Goal: Information Seeking & Learning: Compare options

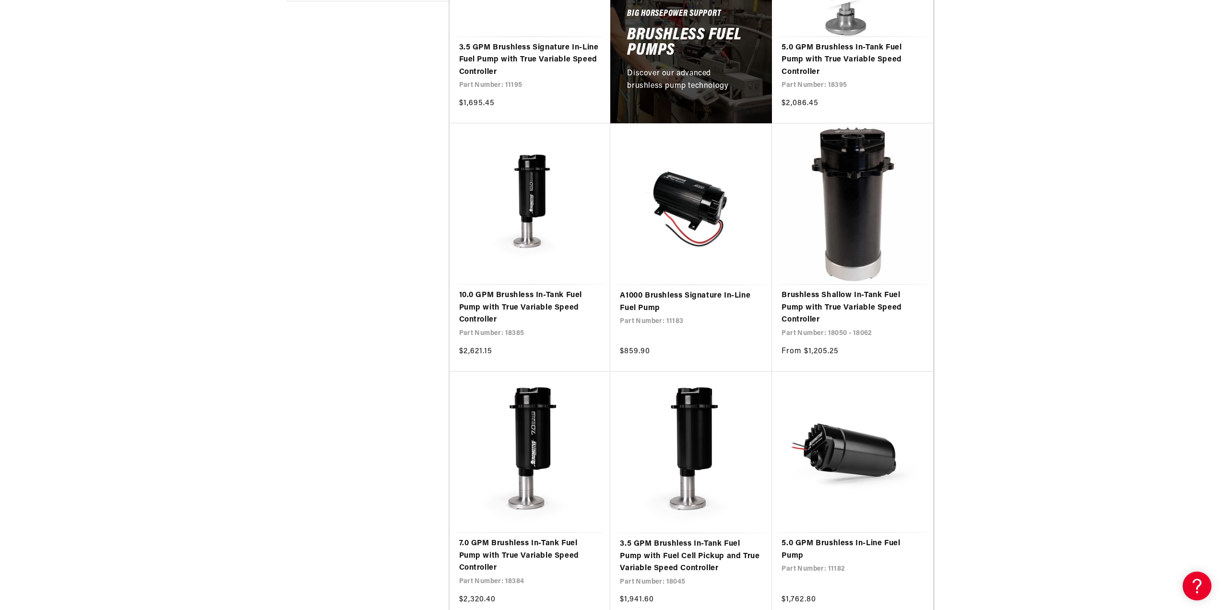
scroll to position [624, 0]
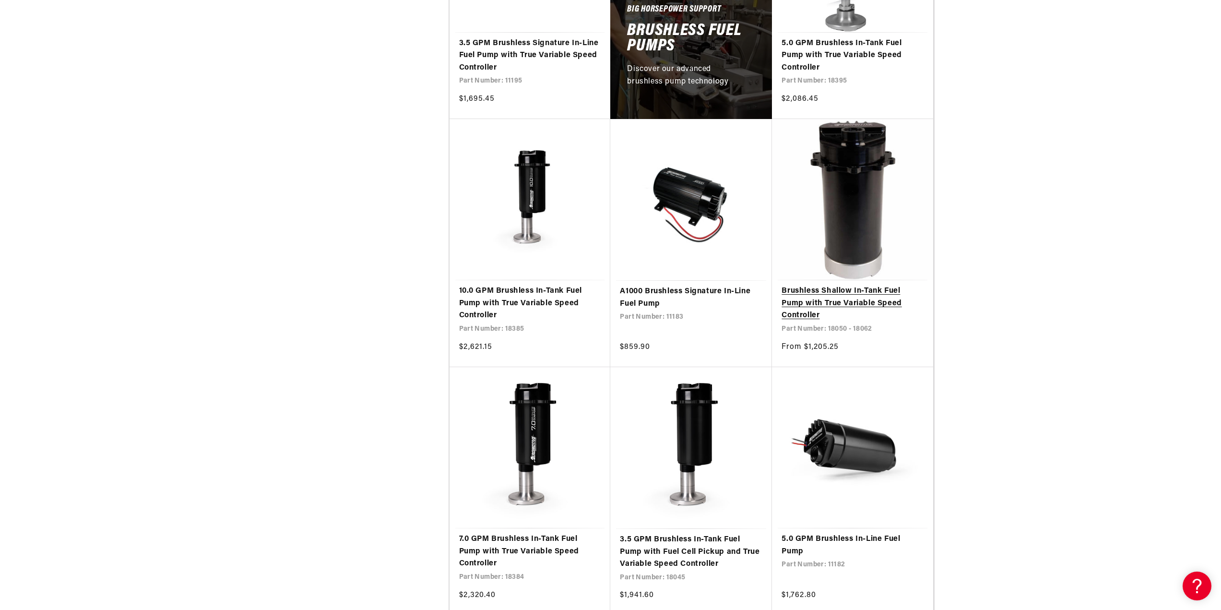
click at [846, 285] on link "Brushless Shallow In-Tank Fuel Pump with True Variable Speed Controller" at bounding box center [853, 303] width 142 height 37
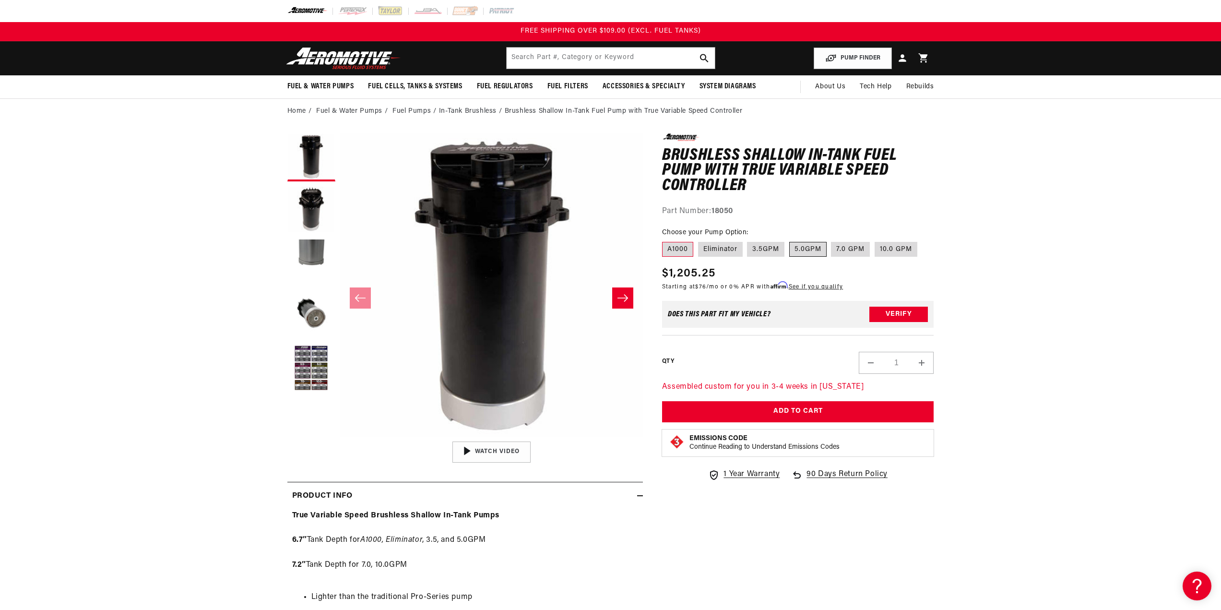
click at [806, 250] on label "5.0GPM" at bounding box center [807, 249] width 37 height 15
click at [790, 240] on input "5.0GPM" at bounding box center [789, 240] width 0 height 0
radio input "true"
click at [313, 244] on button "Load image 3 in gallery view" at bounding box center [311, 263] width 48 height 48
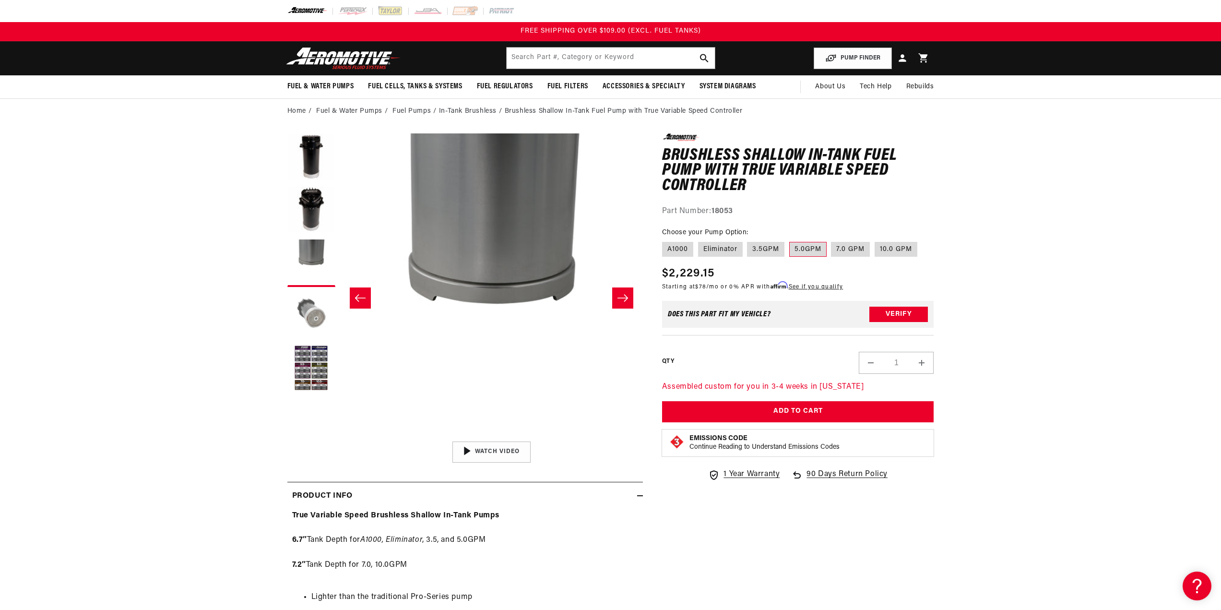
click at [305, 315] on button "Load image 4 in gallery view" at bounding box center [311, 316] width 48 height 48
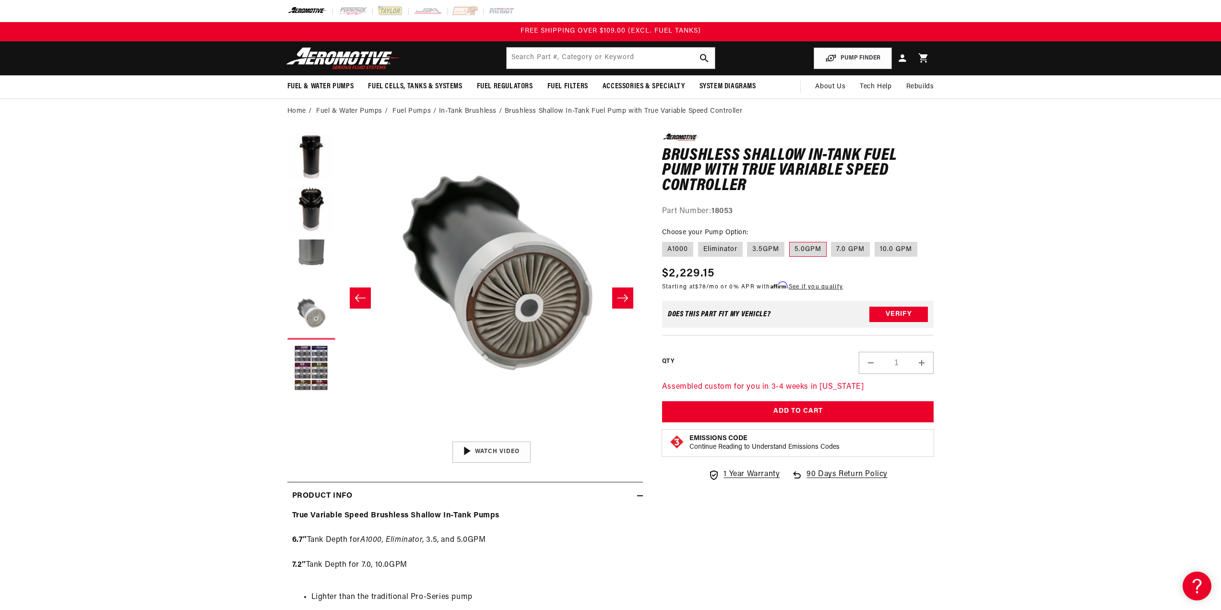
scroll to position [0, 909]
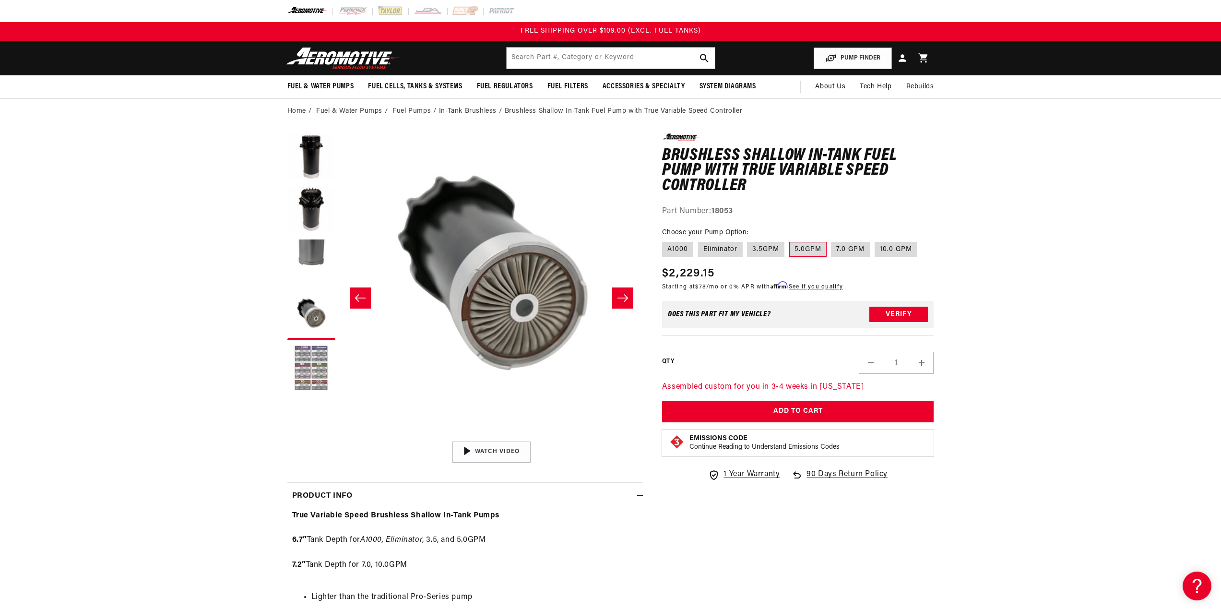
click at [307, 361] on button "Load image 5 in gallery view" at bounding box center [311, 369] width 48 height 48
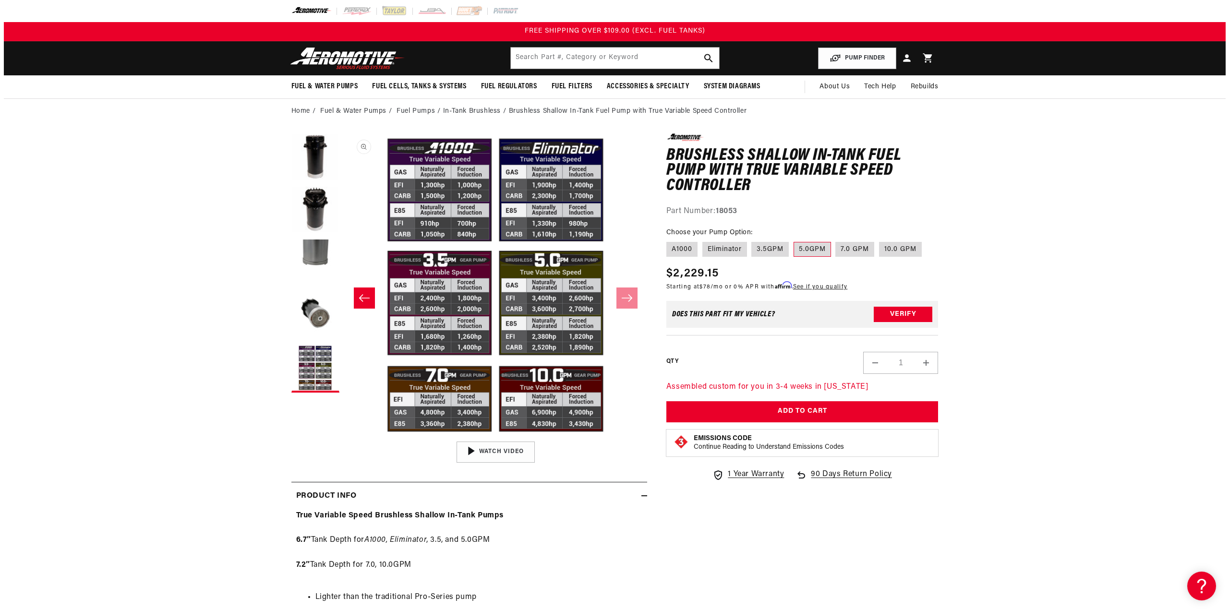
scroll to position [0, 1212]
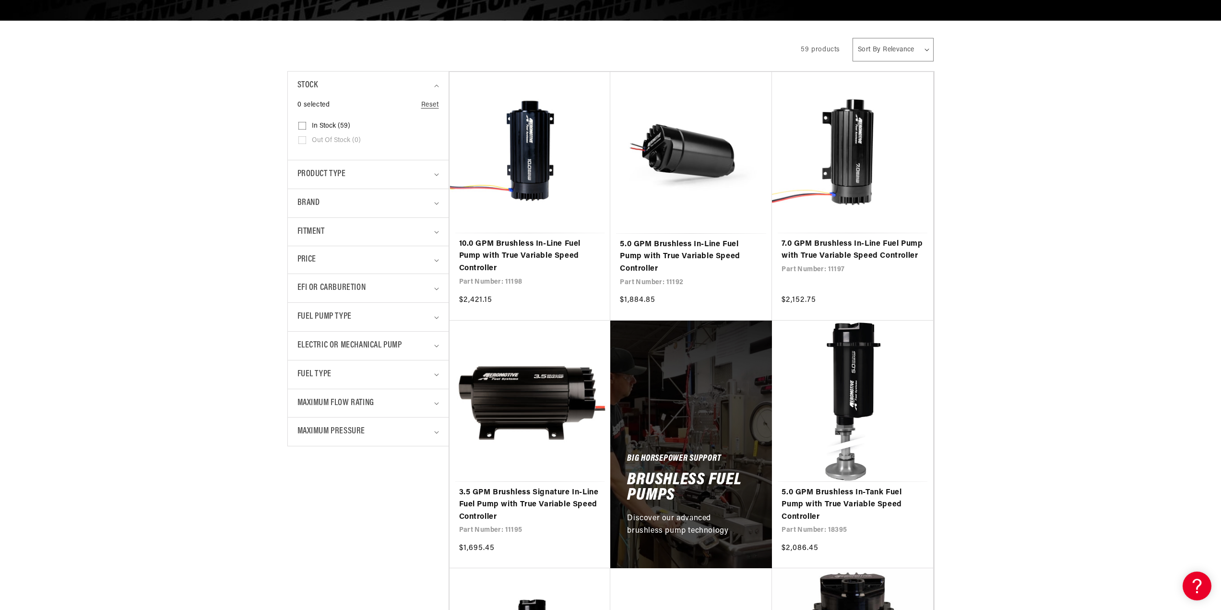
scroll to position [192, 0]
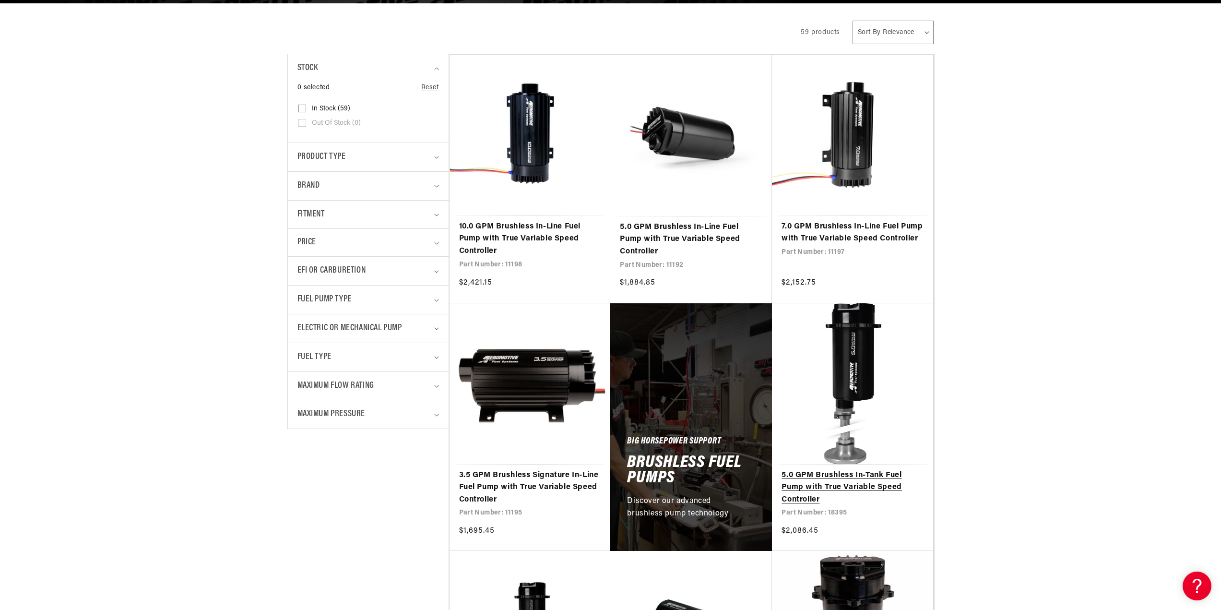
click at [861, 469] on link "5.0 GPM Brushless In-Tank Fuel Pump with True Variable Speed Controller" at bounding box center [853, 487] width 142 height 37
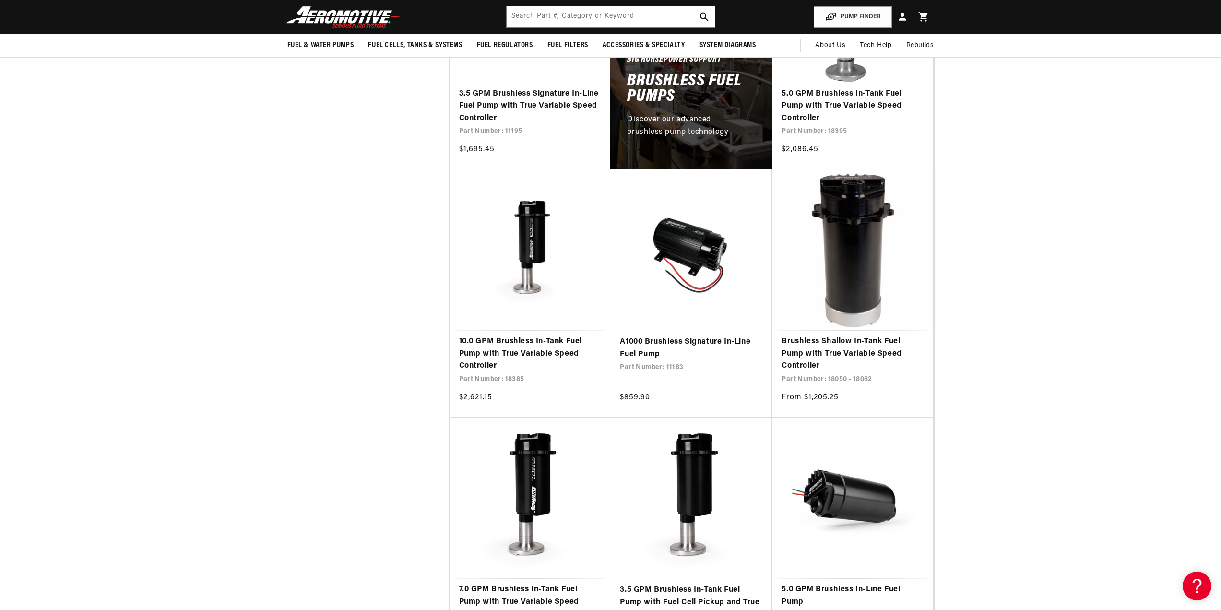
scroll to position [336, 0]
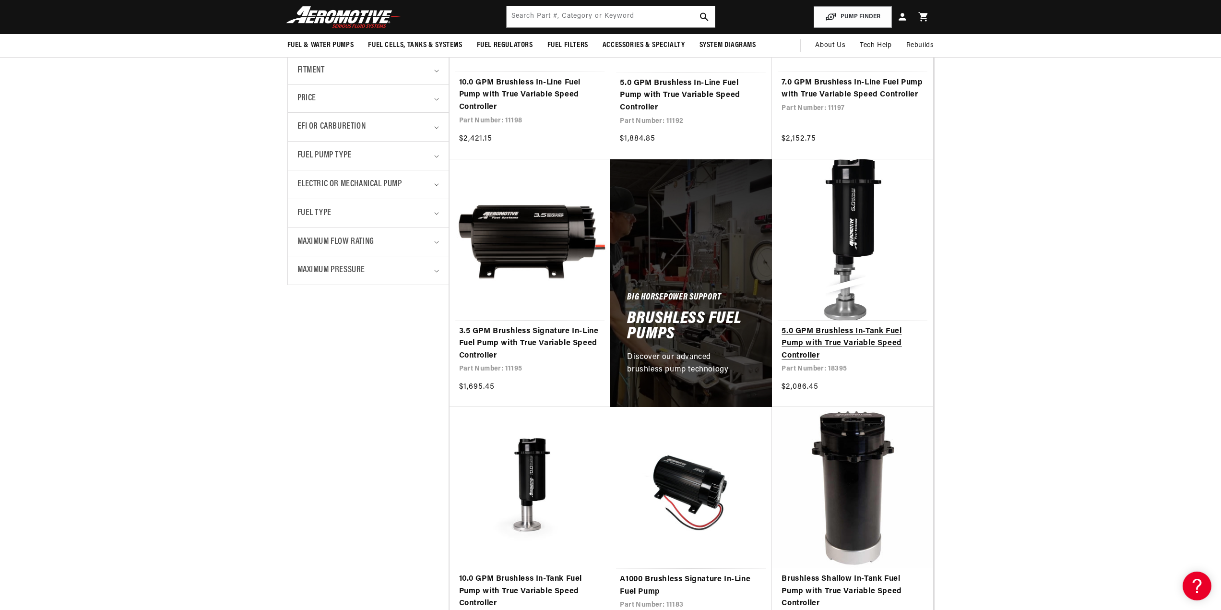
click at [848, 325] on link "5.0 GPM Brushless In-Tank Fuel Pump with True Variable Speed Controller" at bounding box center [853, 343] width 142 height 37
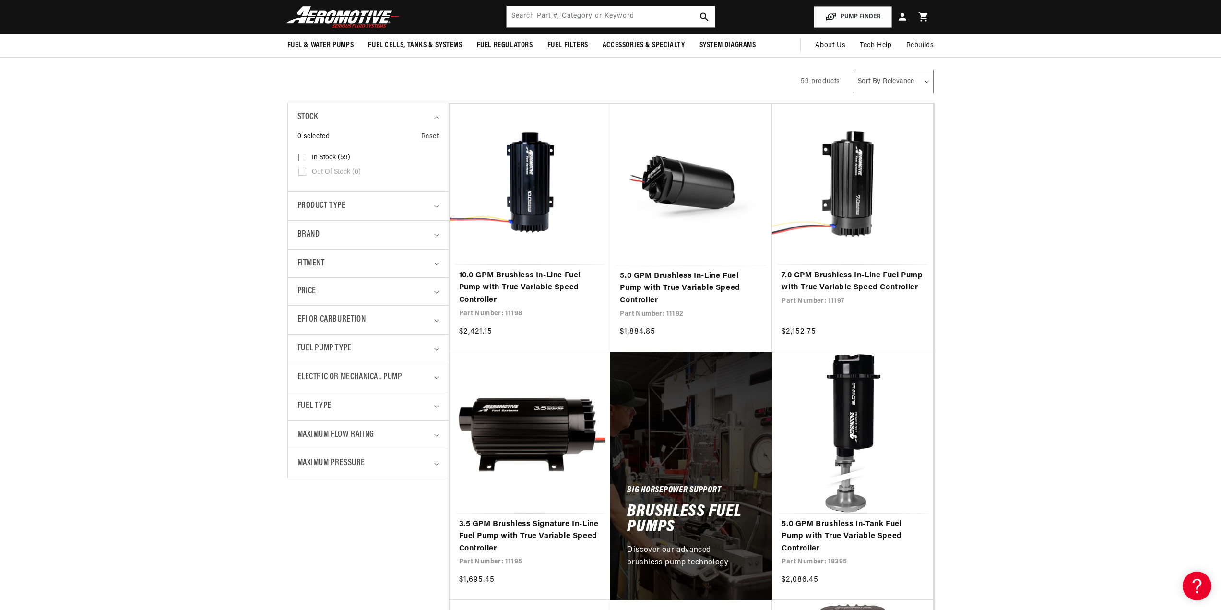
scroll to position [0, 0]
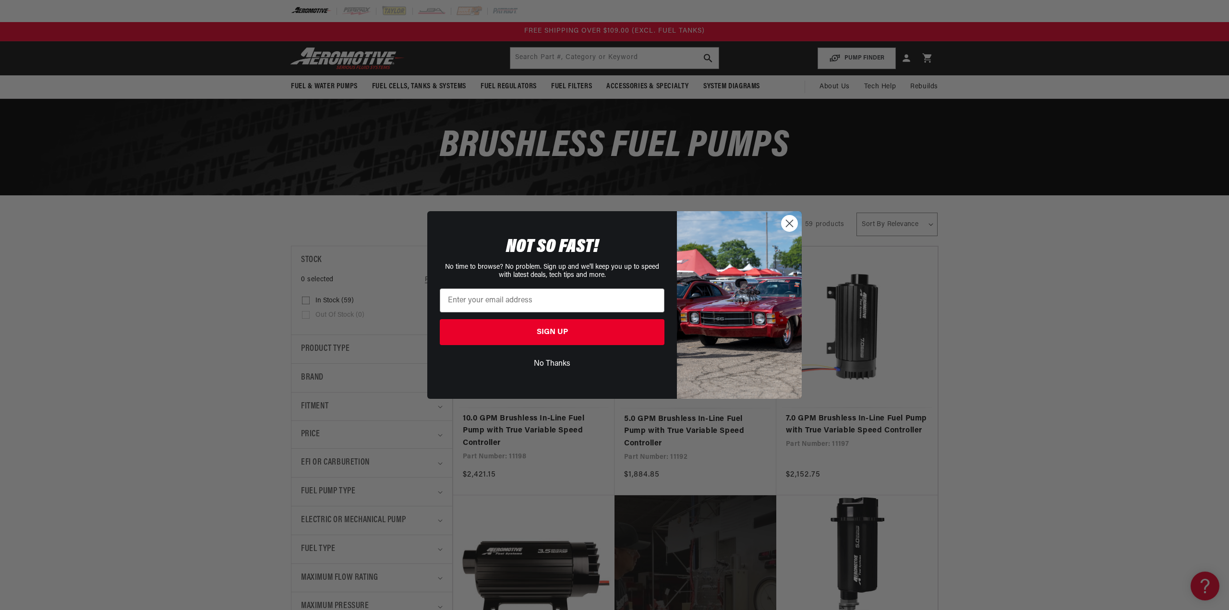
click at [792, 225] on circle "Close dialog" at bounding box center [789, 223] width 16 height 16
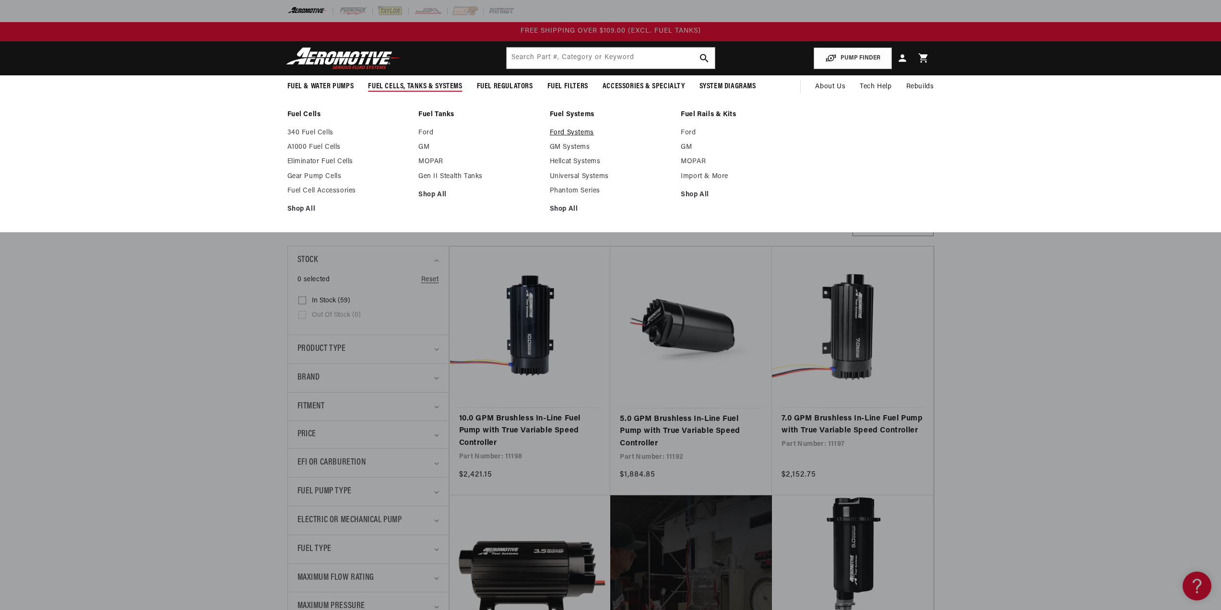
click at [570, 134] on link "Ford Systems" at bounding box center [611, 133] width 122 height 9
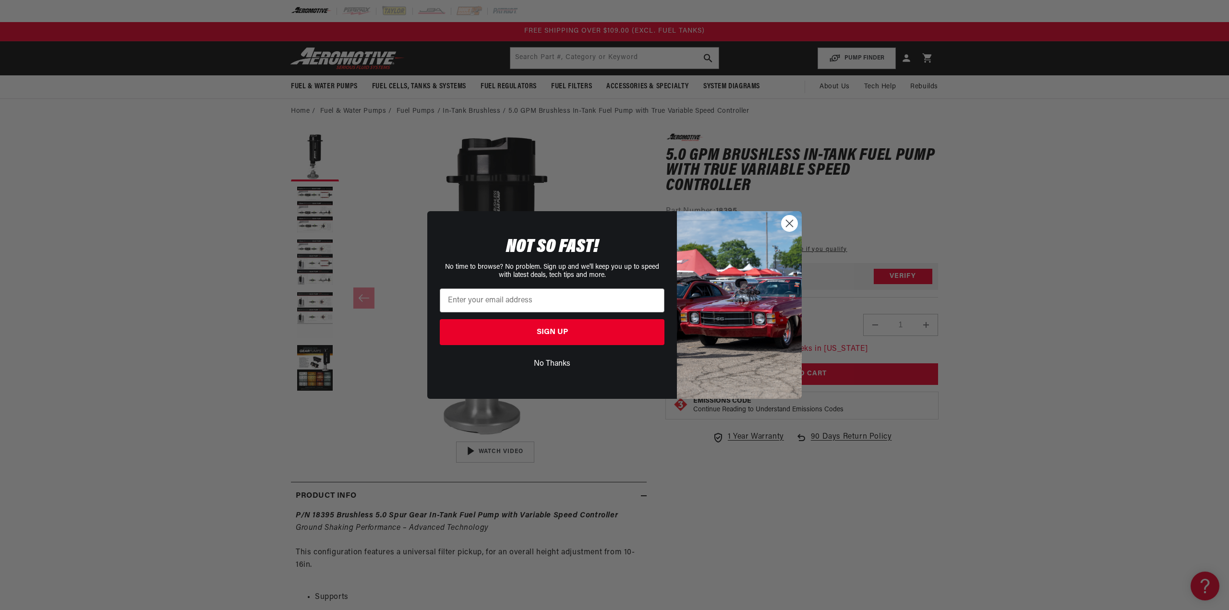
click at [790, 223] on icon "Close dialog" at bounding box center [789, 223] width 7 height 7
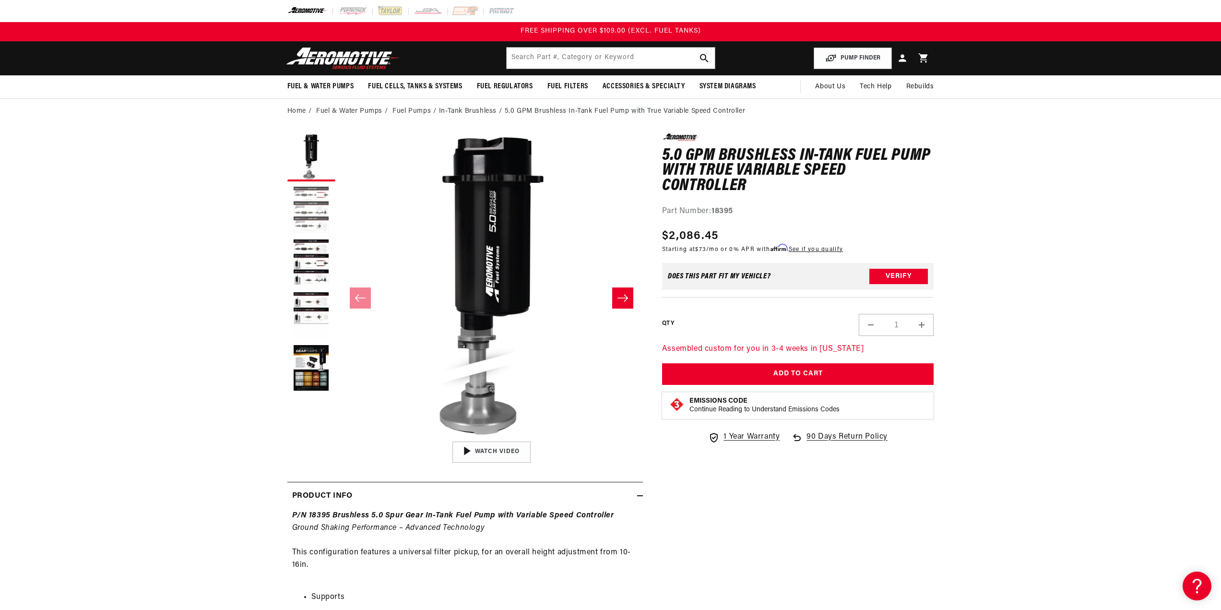
click at [297, 204] on button "Load image 2 in gallery view" at bounding box center [311, 210] width 48 height 48
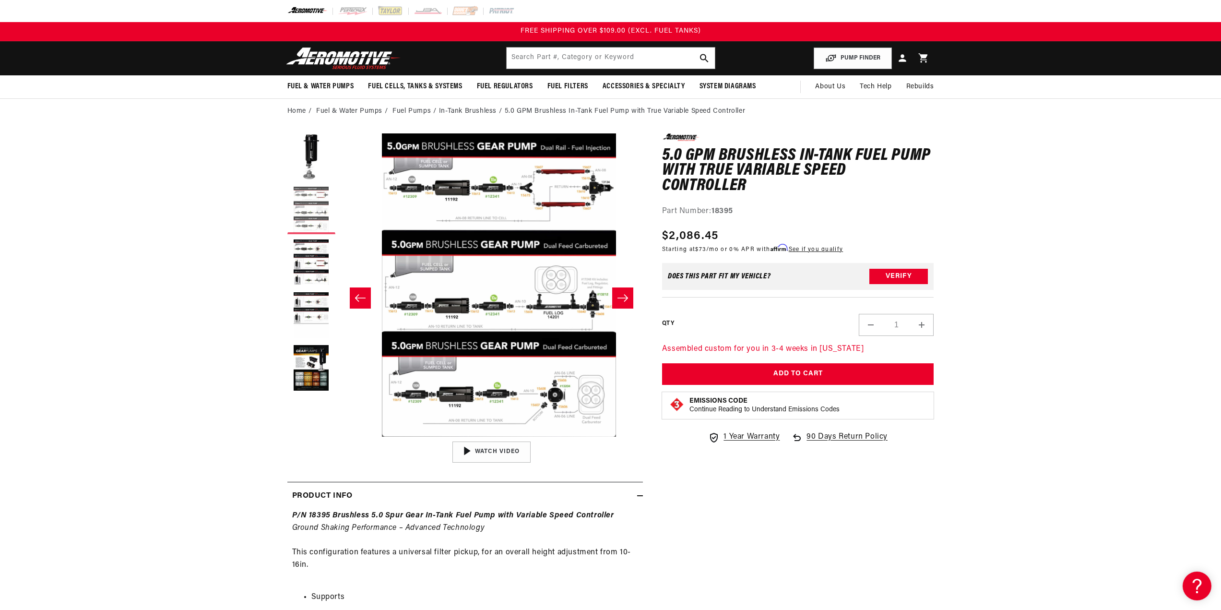
scroll to position [0, 303]
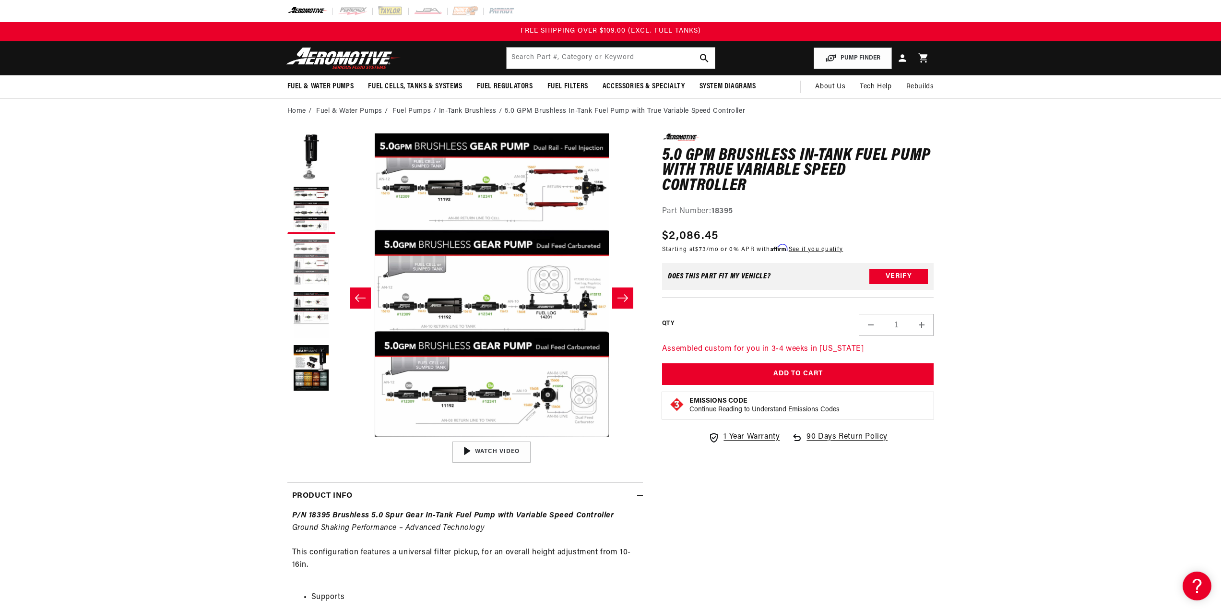
click at [312, 253] on button "Load image 3 in gallery view" at bounding box center [311, 263] width 48 height 48
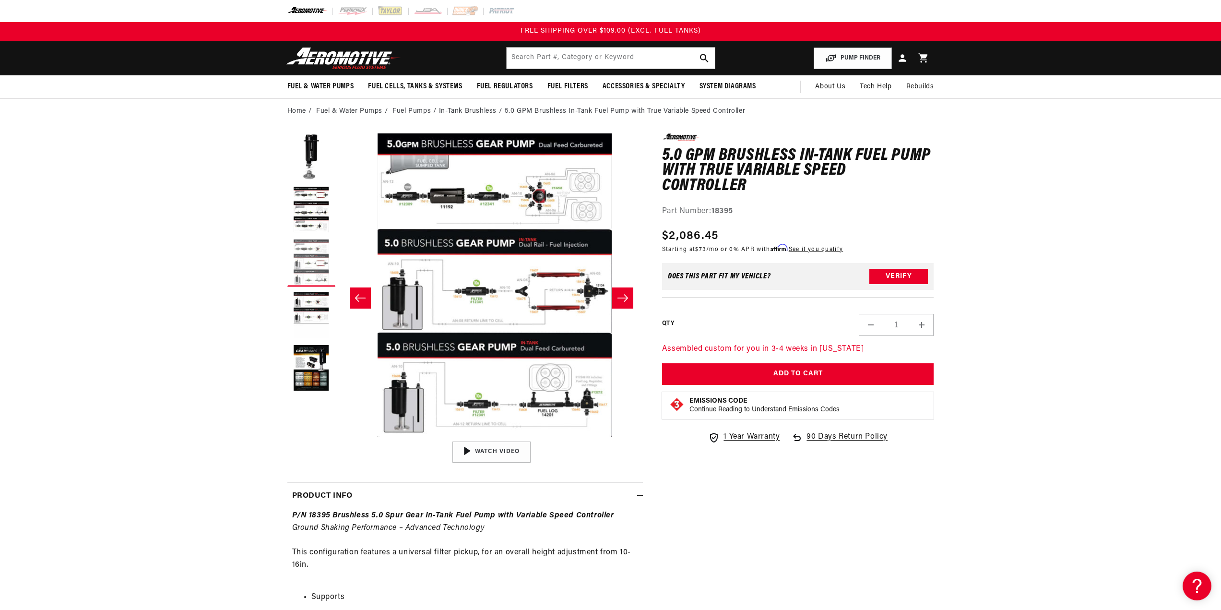
scroll to position [0, 606]
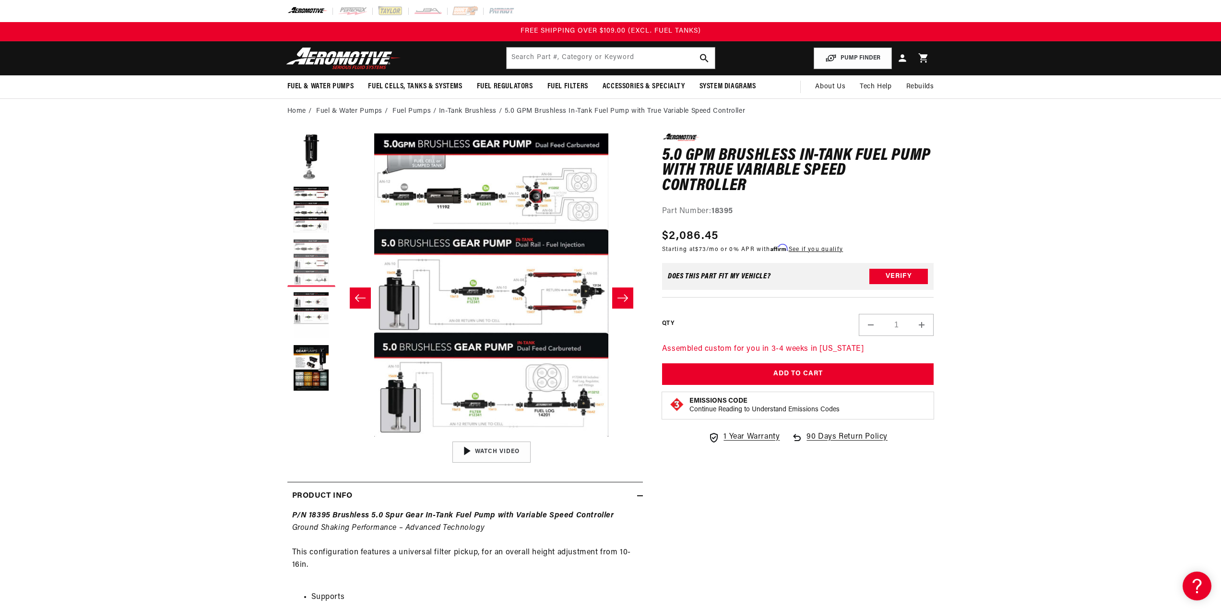
click at [313, 261] on button "Load image 3 in gallery view" at bounding box center [311, 263] width 48 height 48
click at [311, 316] on button "Load image 4 in gallery view" at bounding box center [311, 316] width 48 height 48
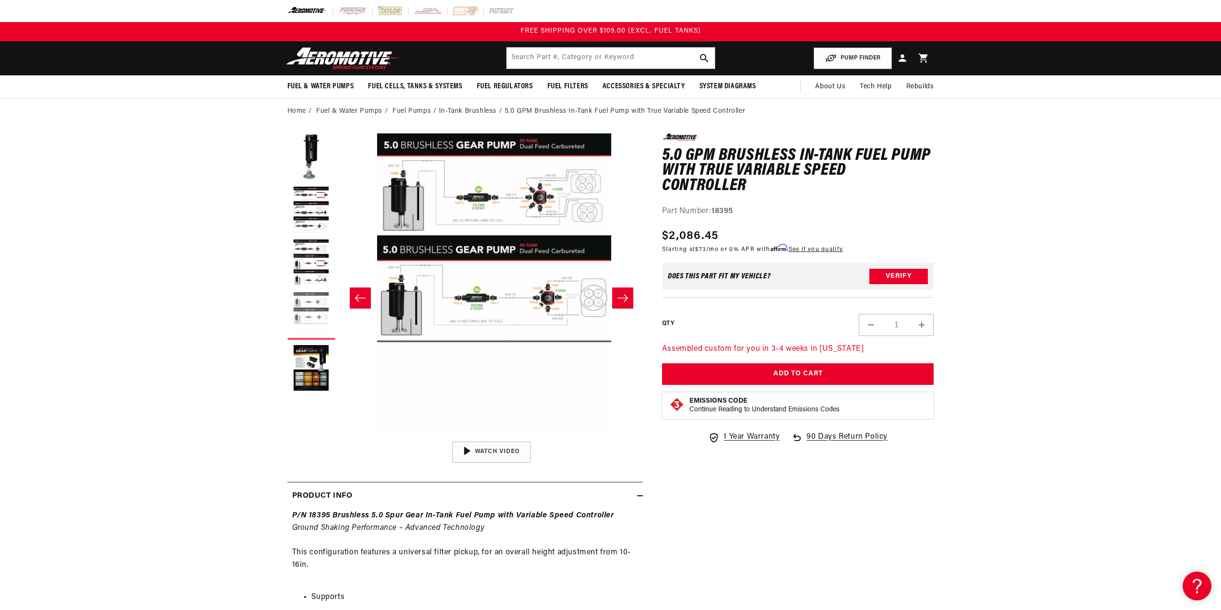
scroll to position [0, 909]
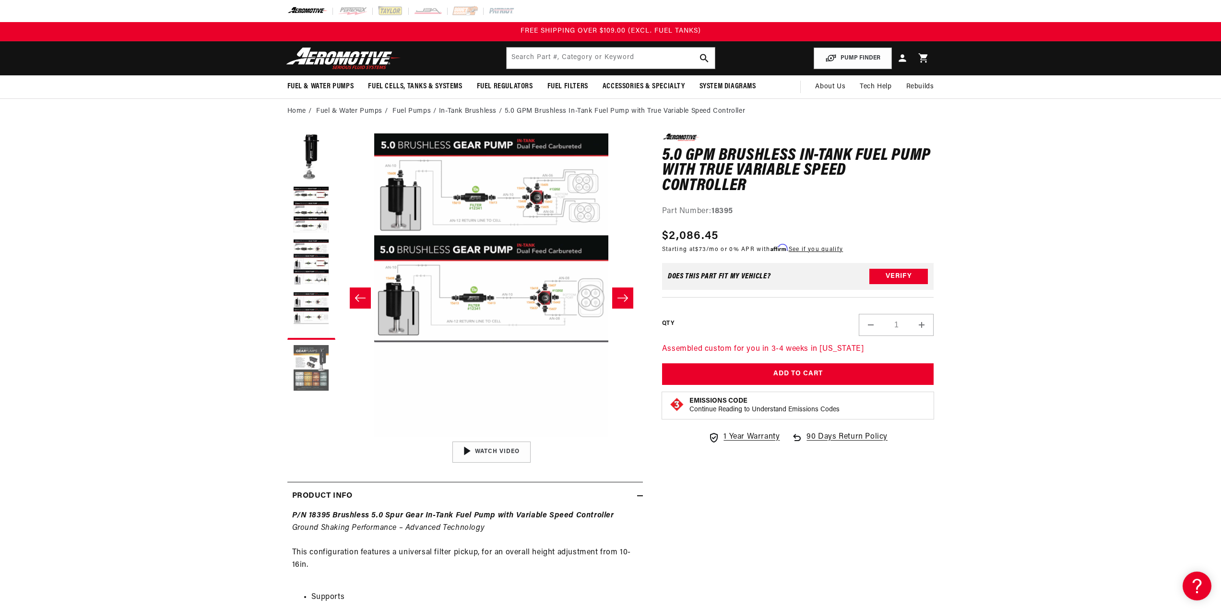
click at [306, 361] on button "Load image 5 in gallery view" at bounding box center [311, 369] width 48 height 48
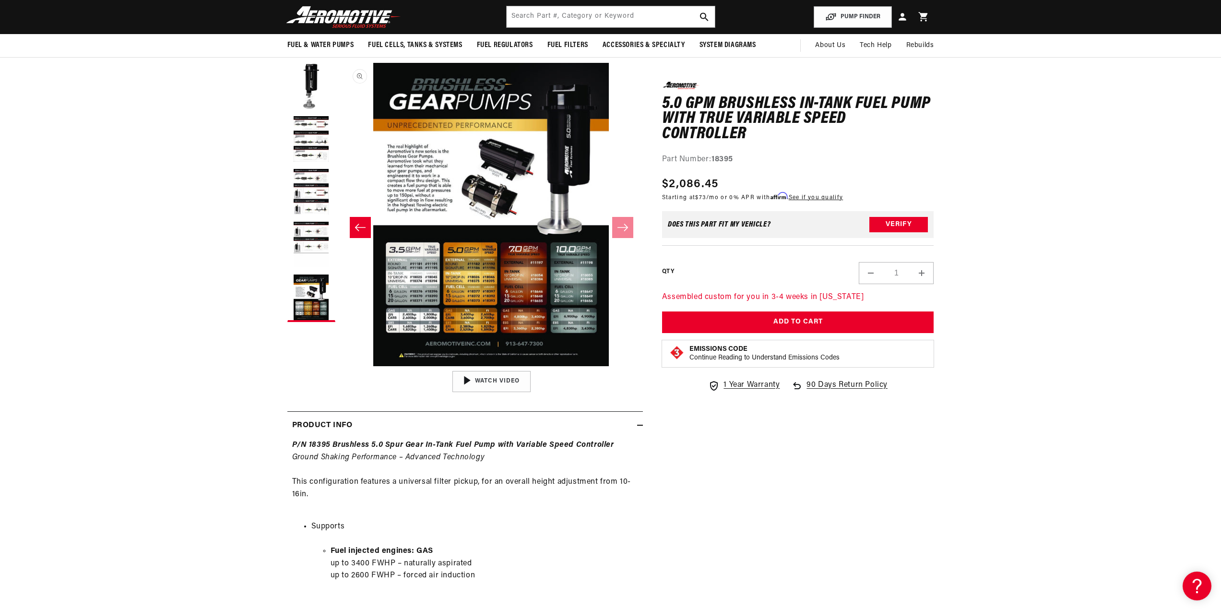
scroll to position [0, 0]
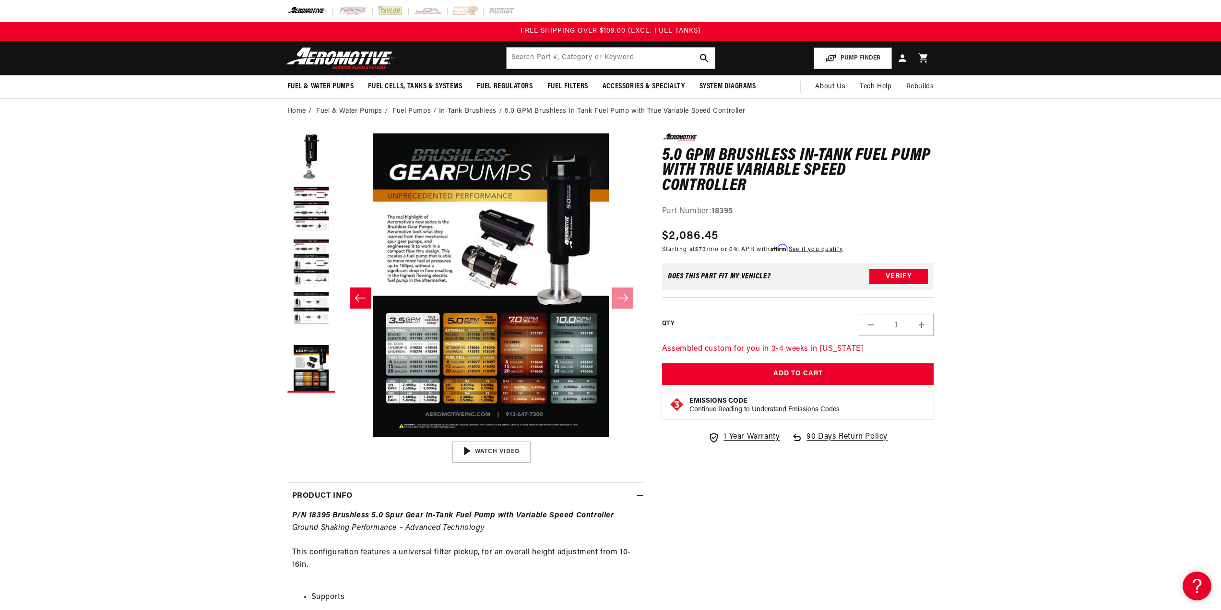
click at [363, 294] on icon "Slide left" at bounding box center [361, 298] width 12 height 10
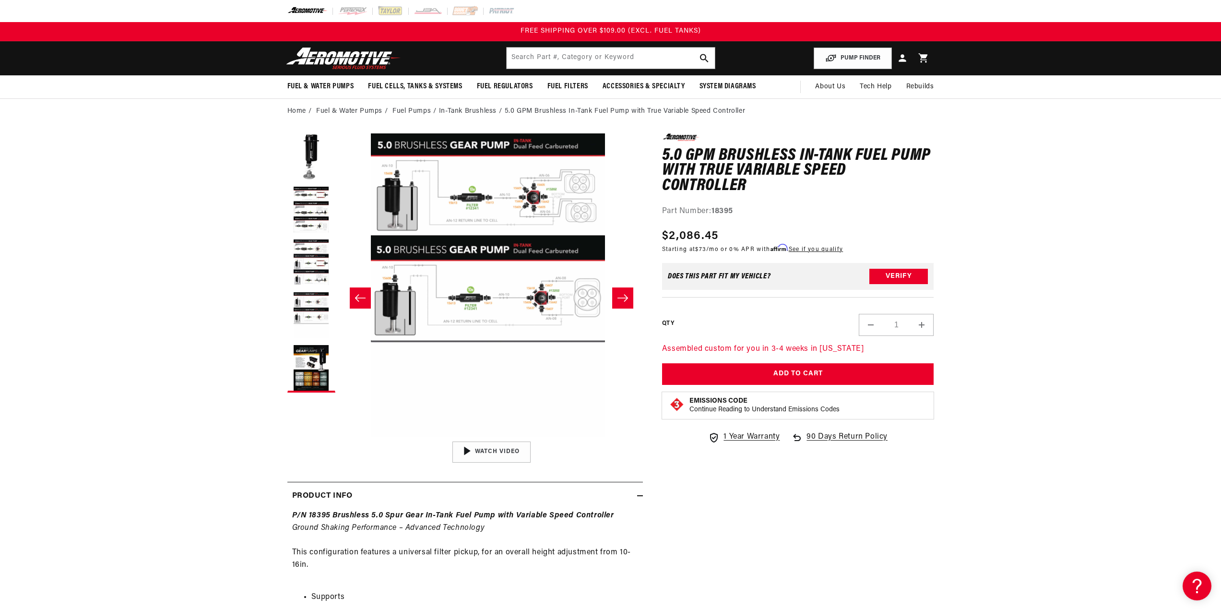
scroll to position [0, 909]
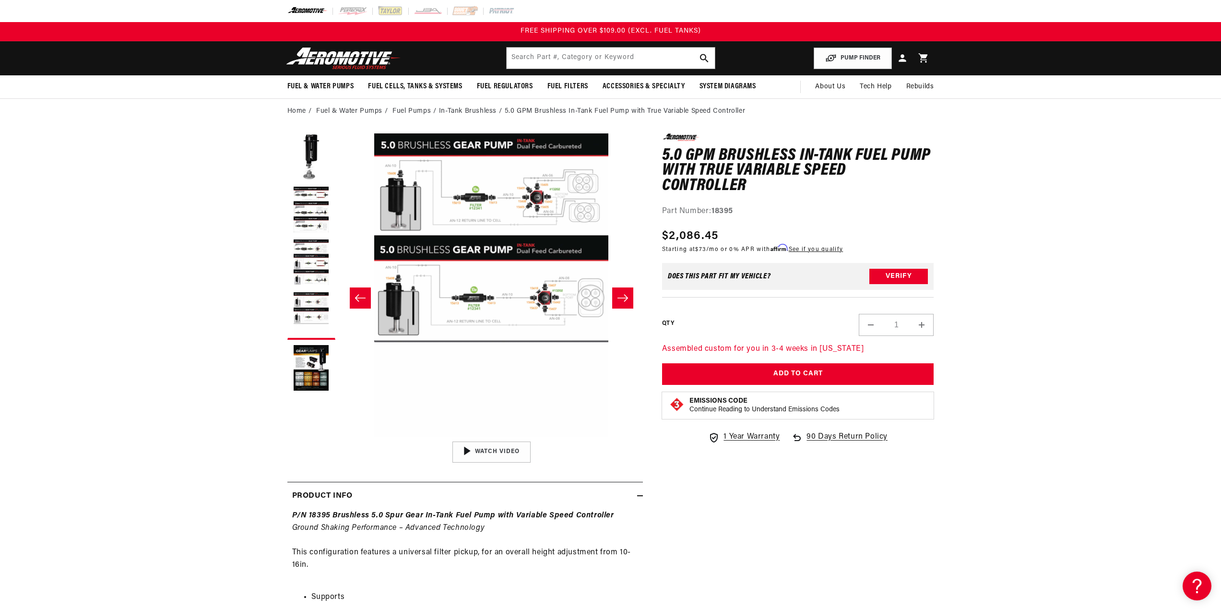
click at [363, 294] on icon "Slide left" at bounding box center [361, 298] width 12 height 10
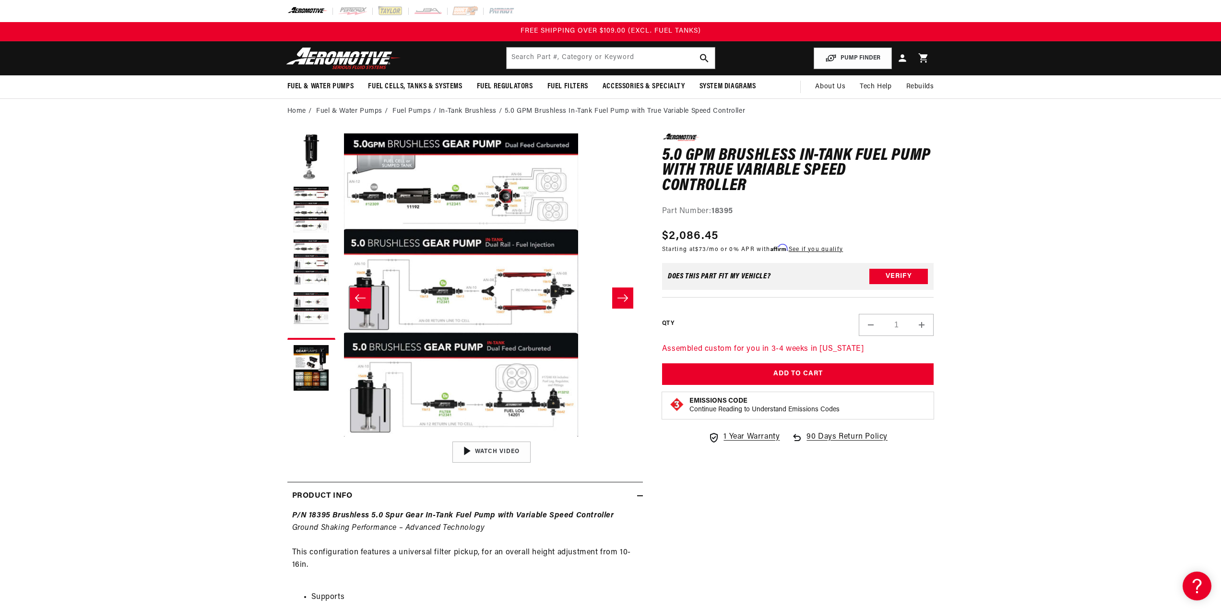
scroll to position [0, 606]
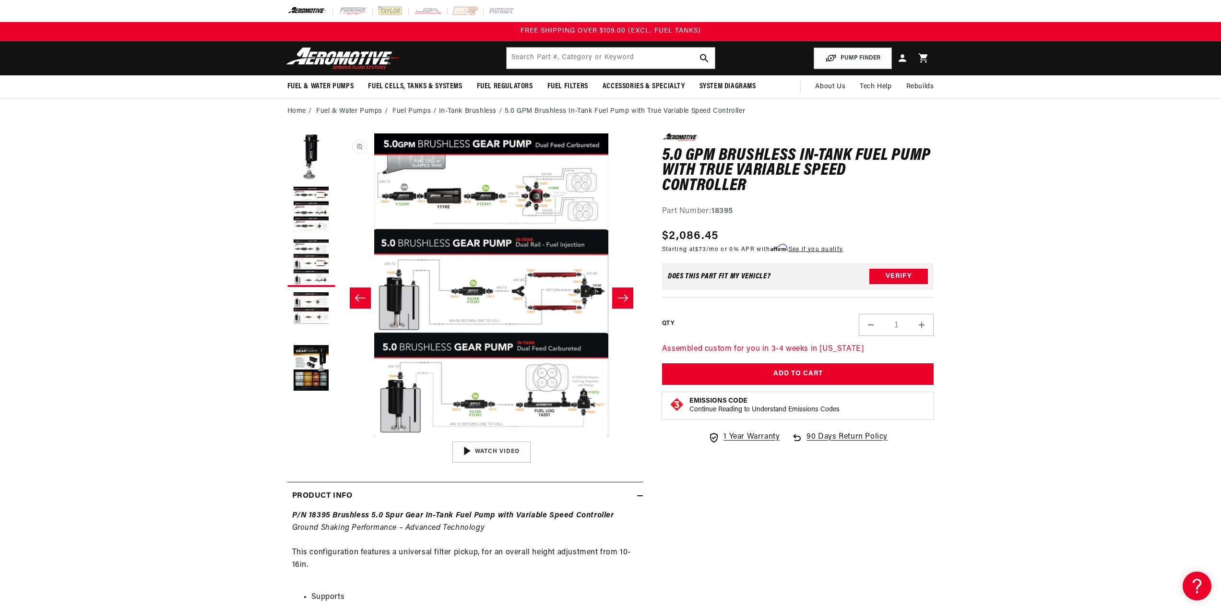
click at [340, 437] on button "Open media 3 in modal" at bounding box center [340, 437] width 0 height 0
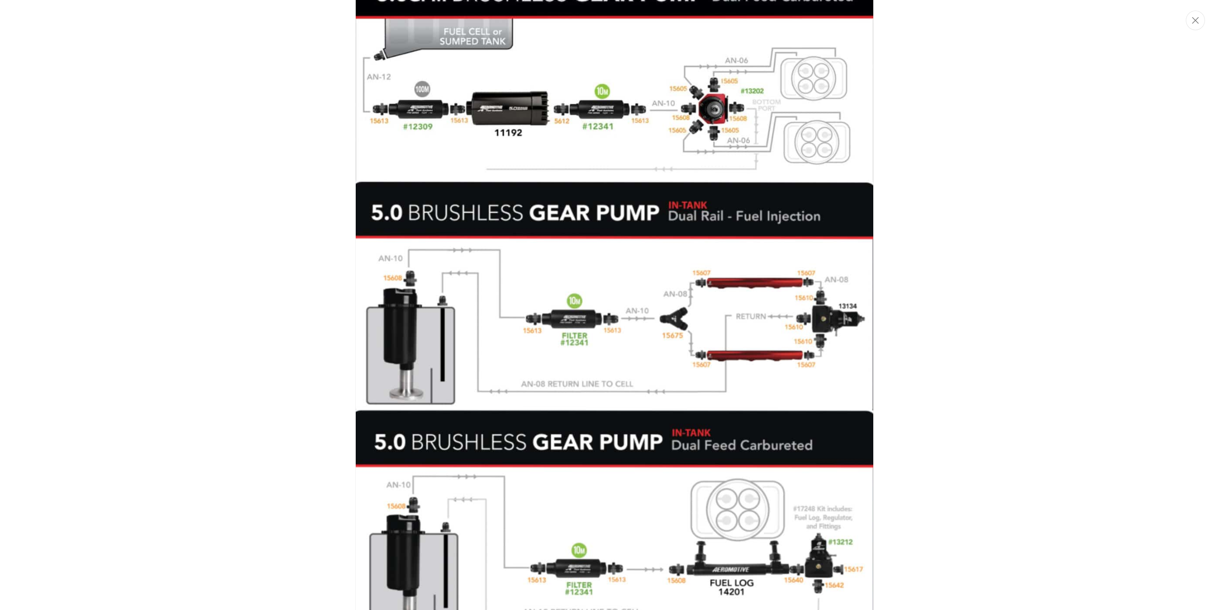
scroll to position [1511, 0]
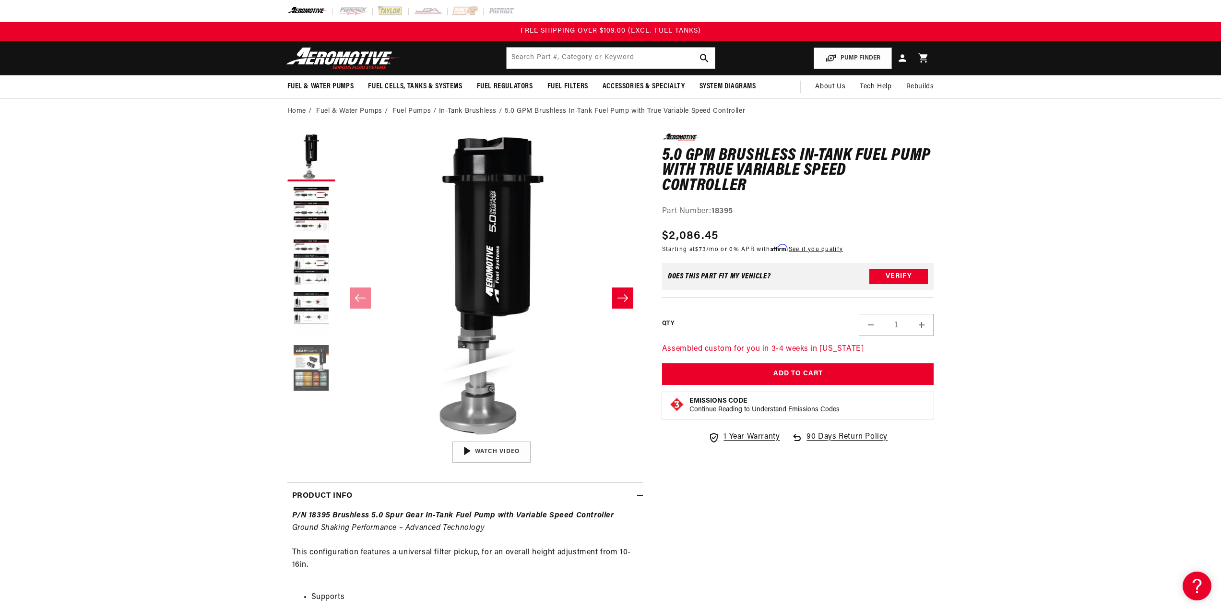
click at [312, 367] on button "Load image 5 in gallery view" at bounding box center [311, 369] width 48 height 48
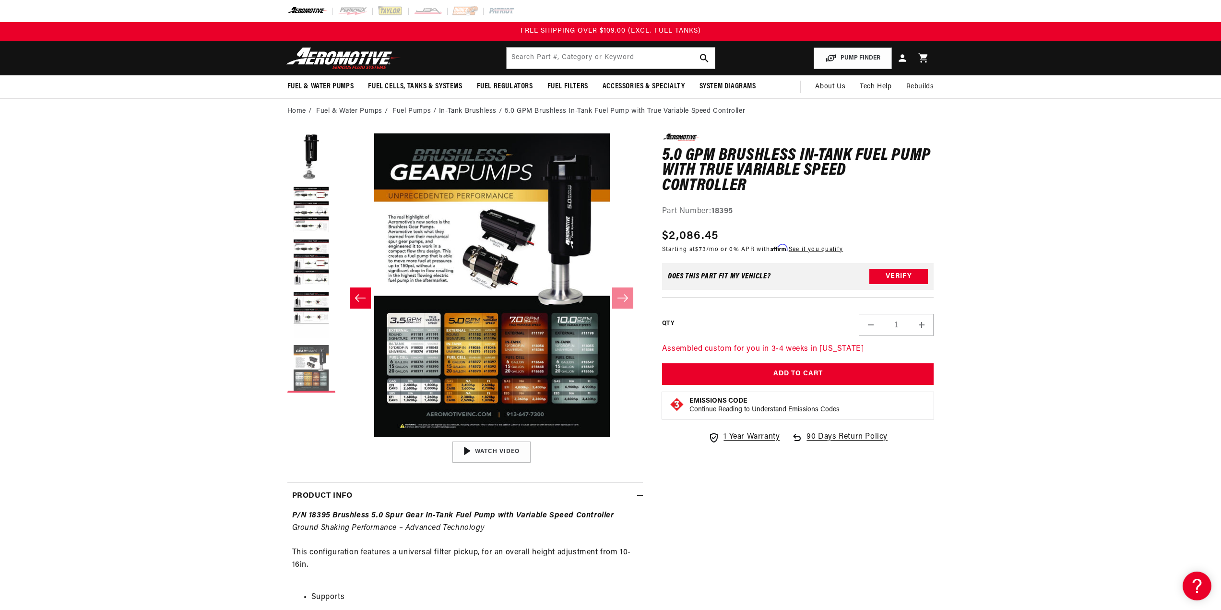
scroll to position [0, 1212]
click at [340, 437] on button "Open media 5 in modal" at bounding box center [340, 437] width 0 height 0
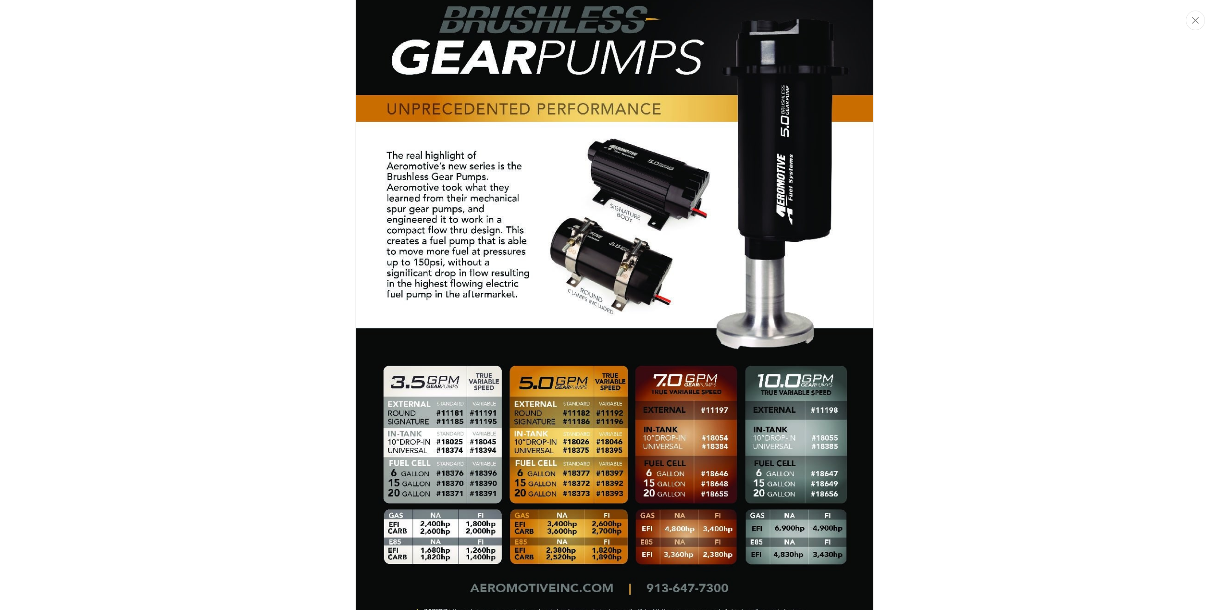
scroll to position [2900, 0]
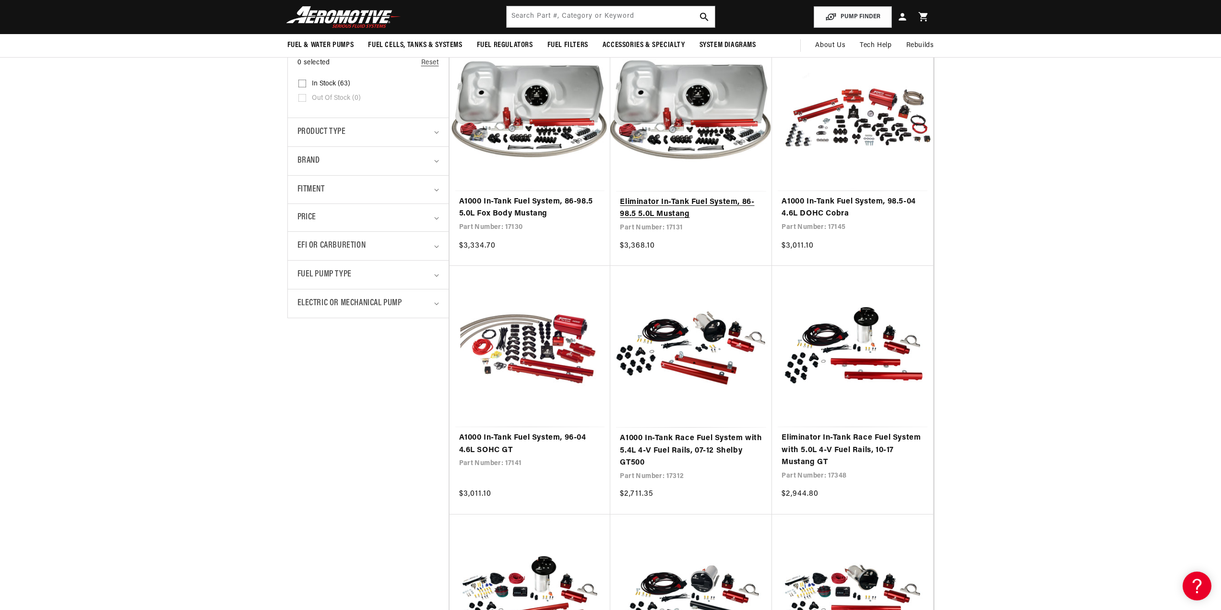
scroll to position [96, 0]
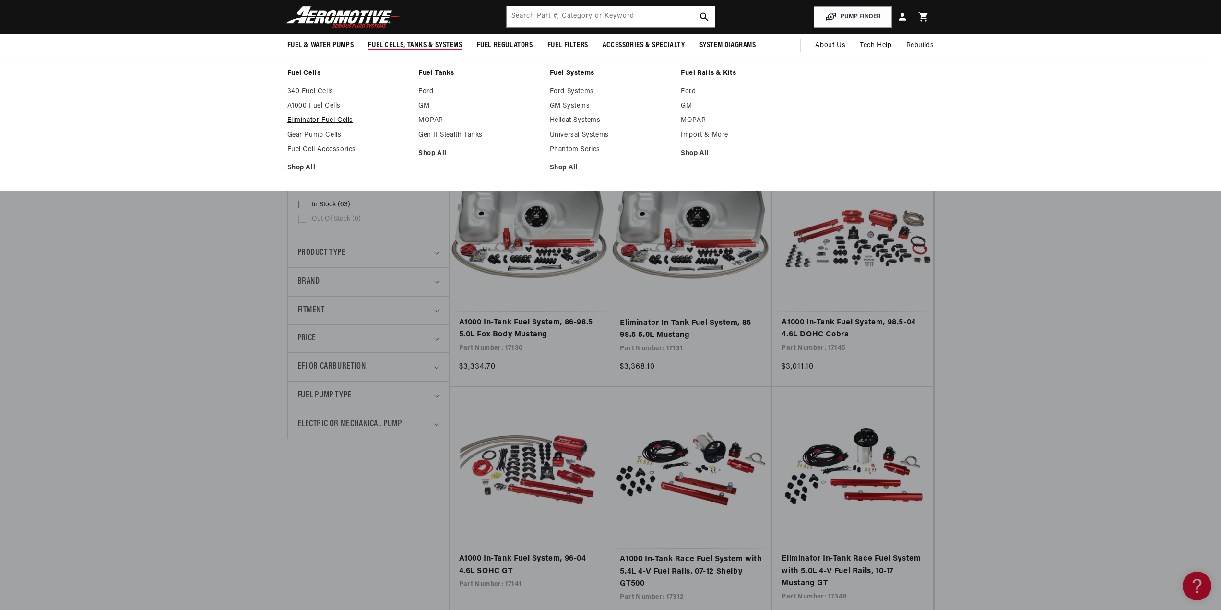
click at [322, 120] on link "Eliminator Fuel Cells" at bounding box center [348, 120] width 122 height 9
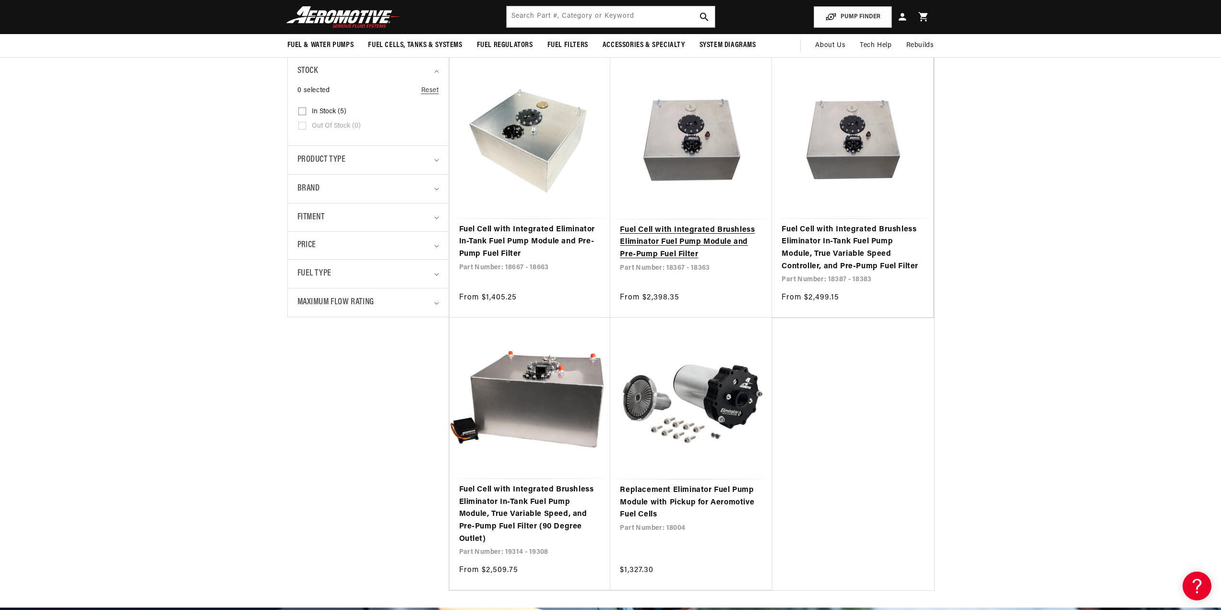
scroll to position [96, 0]
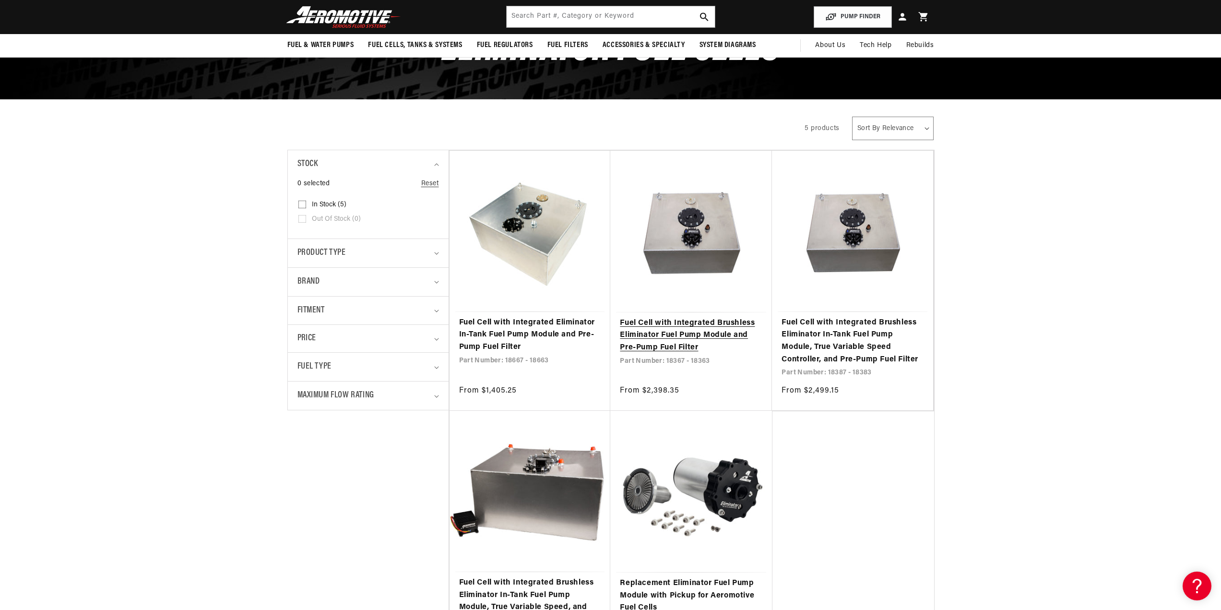
click at [691, 317] on link "Fuel Cell with Integrated Brushless Eliminator Fuel Pump Module and Pre-Pump Fu…" at bounding box center [691, 335] width 143 height 37
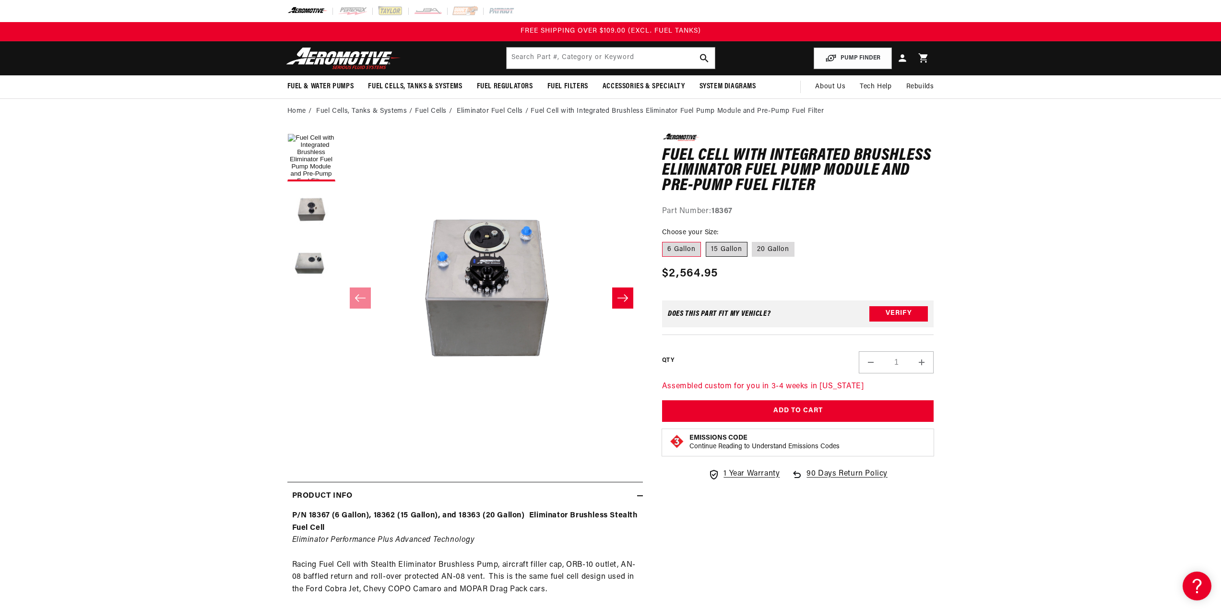
click at [745, 249] on label "15 Gallon" at bounding box center [727, 249] width 42 height 15
click at [706, 240] on input "15 Gallon" at bounding box center [706, 240] width 0 height 0
radio input "true"
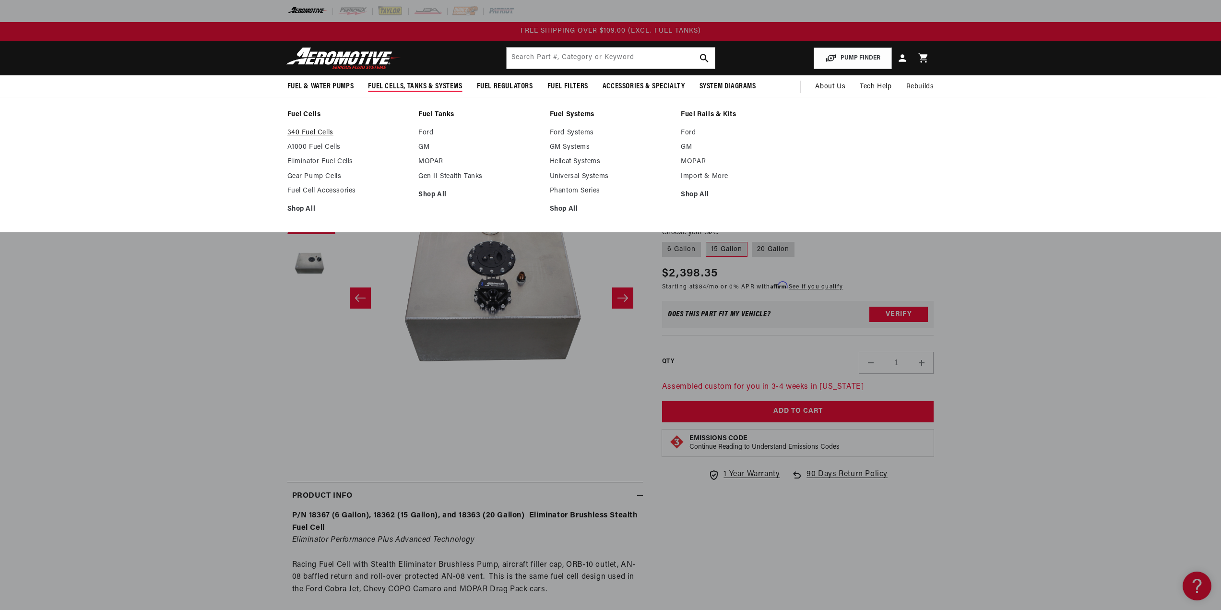
click at [306, 134] on link "340 Fuel Cells" at bounding box center [348, 133] width 122 height 9
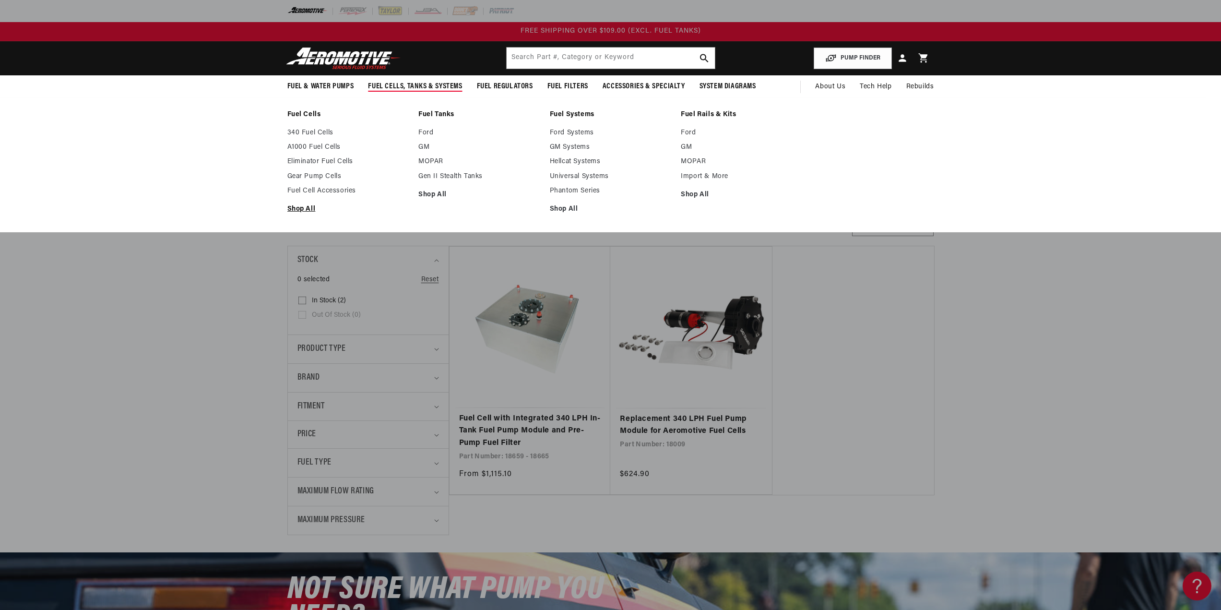
click at [298, 210] on link "Shop All" at bounding box center [348, 209] width 122 height 9
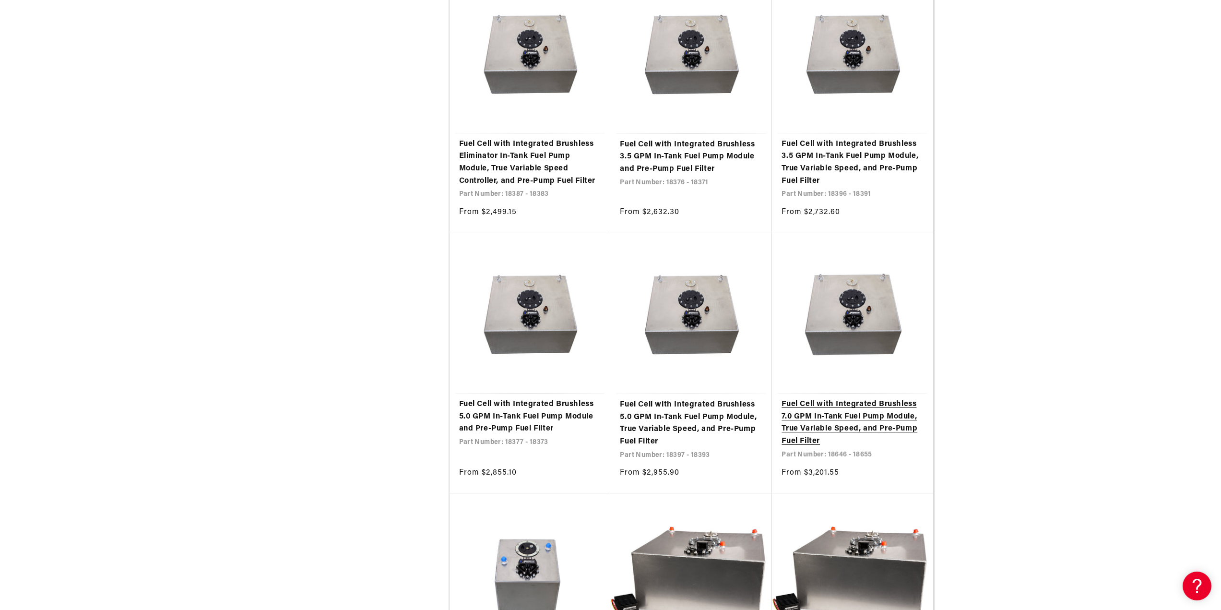
scroll to position [816, 0]
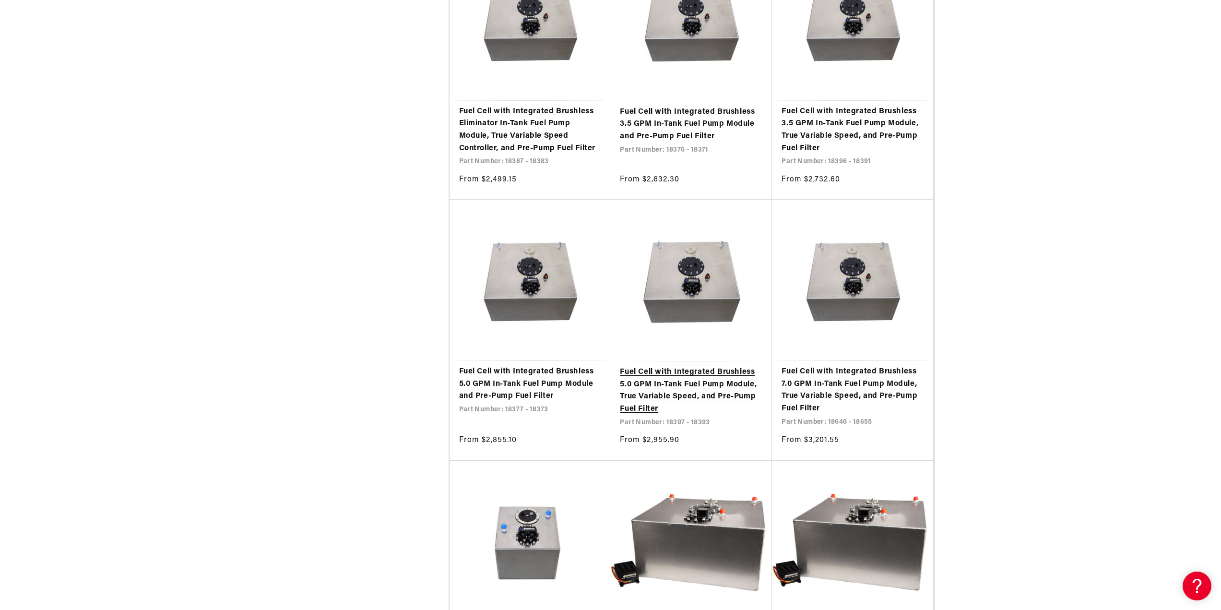
click at [682, 387] on link "Fuel Cell with Integrated Brushless 5.0 GPM In-Tank Fuel Pump Module, True Vari…" at bounding box center [691, 390] width 143 height 49
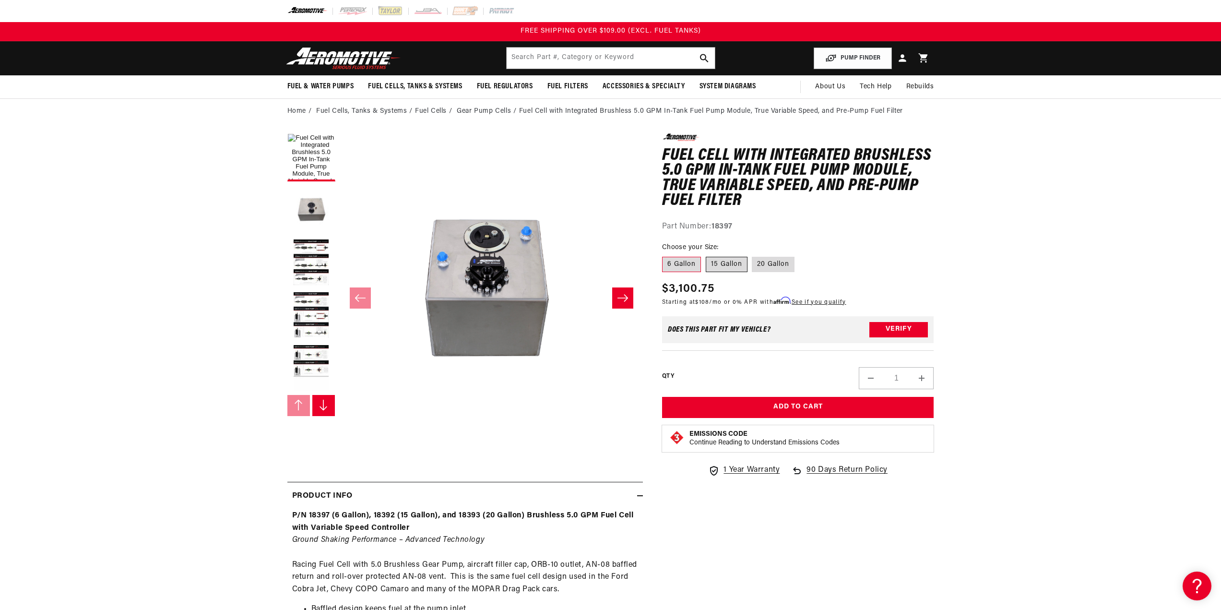
click at [726, 263] on label "15 Gallon" at bounding box center [727, 264] width 42 height 15
click at [706, 255] on input "15 Gallon" at bounding box center [706, 255] width 0 height 0
radio input "true"
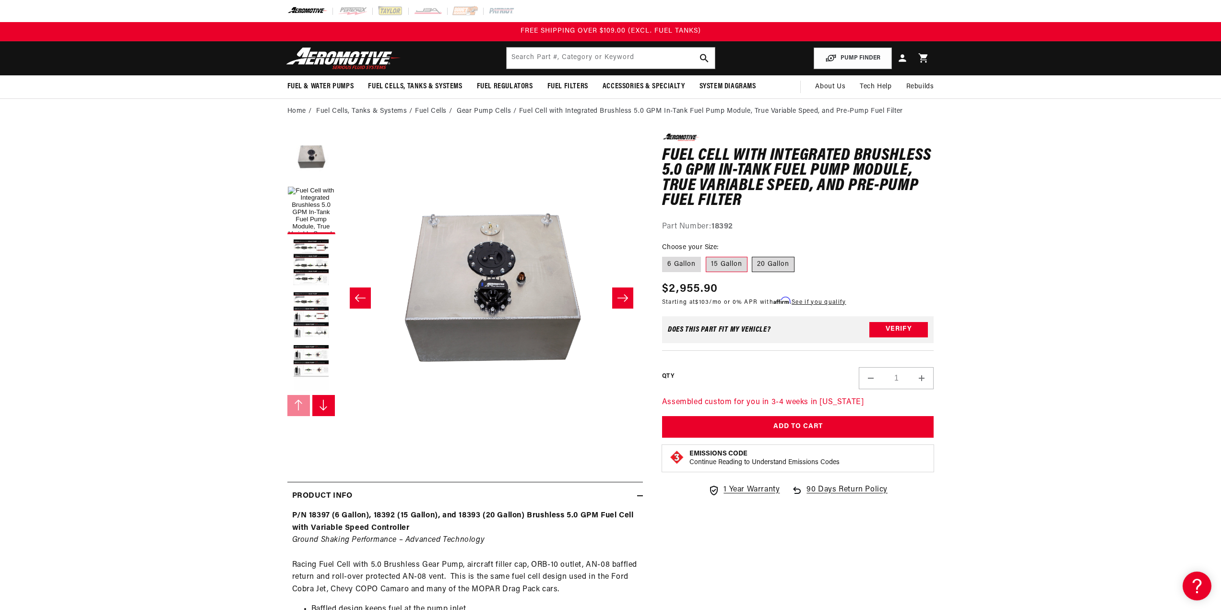
click at [775, 263] on label "20 Gallon" at bounding box center [773, 264] width 43 height 15
click at [753, 255] on input "20 Gallon" at bounding box center [752, 255] width 0 height 0
radio input "true"
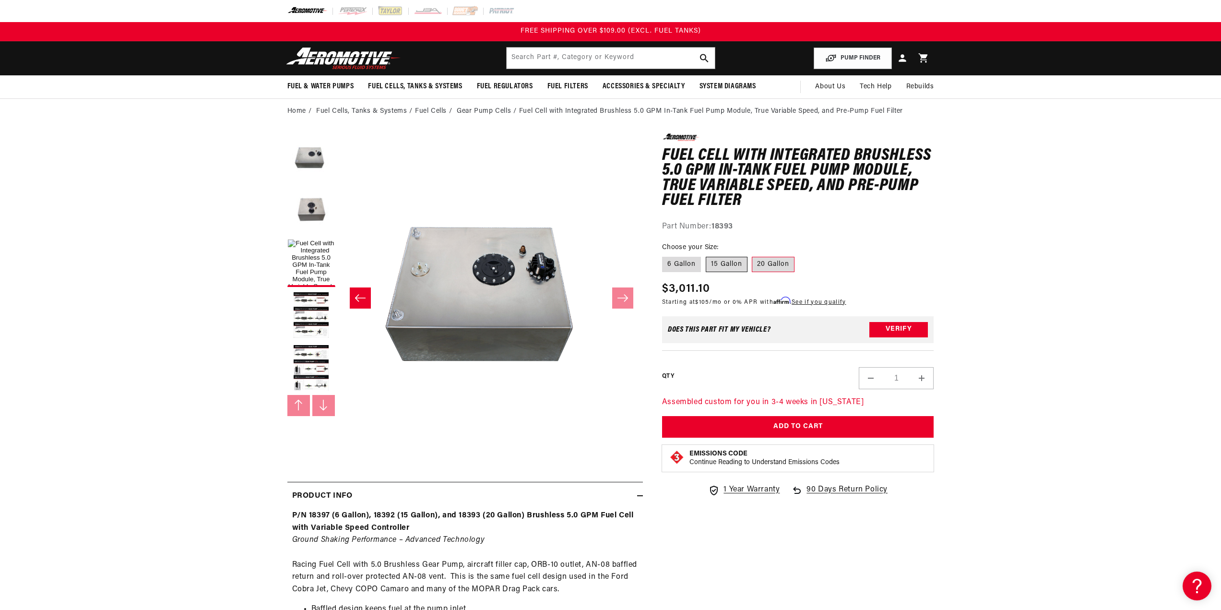
click at [727, 259] on label "15 Gallon" at bounding box center [727, 264] width 42 height 15
click at [706, 255] on input "15 Gallon" at bounding box center [706, 255] width 0 height 0
radio input "true"
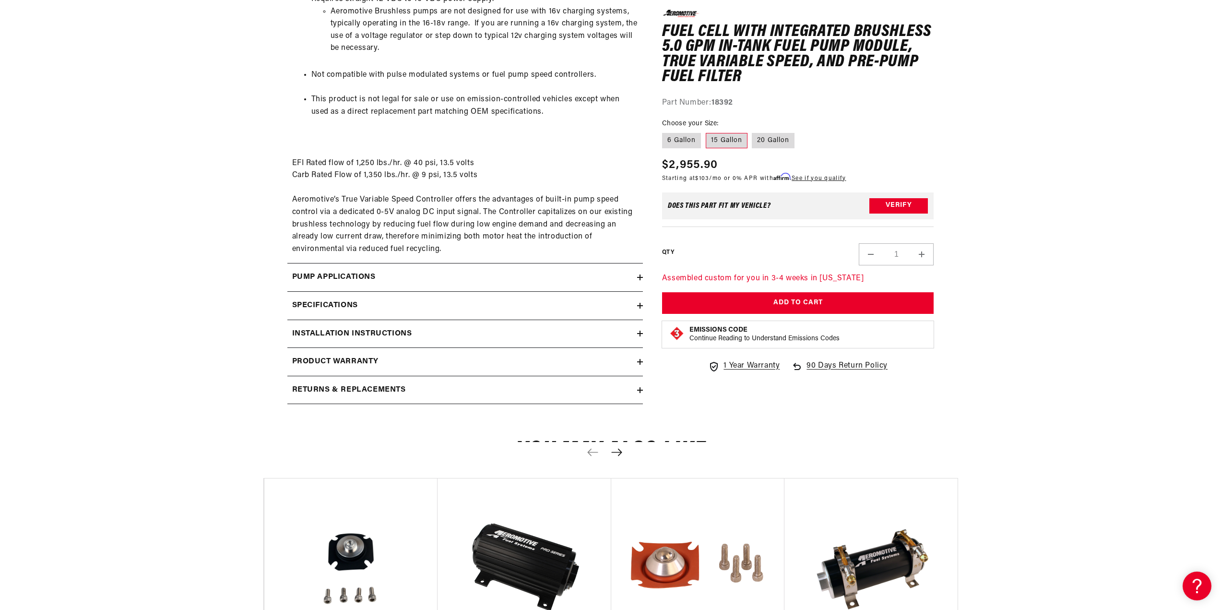
scroll to position [1344, 0]
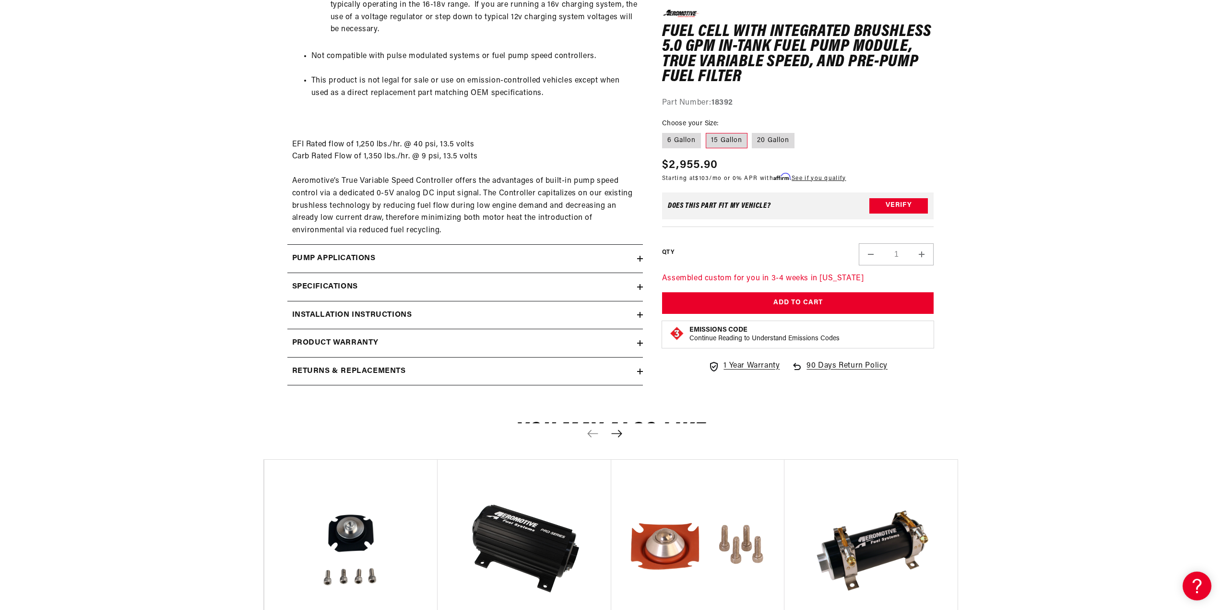
click at [635, 314] on div "Installation Instructions" at bounding box center [462, 315] width 350 height 12
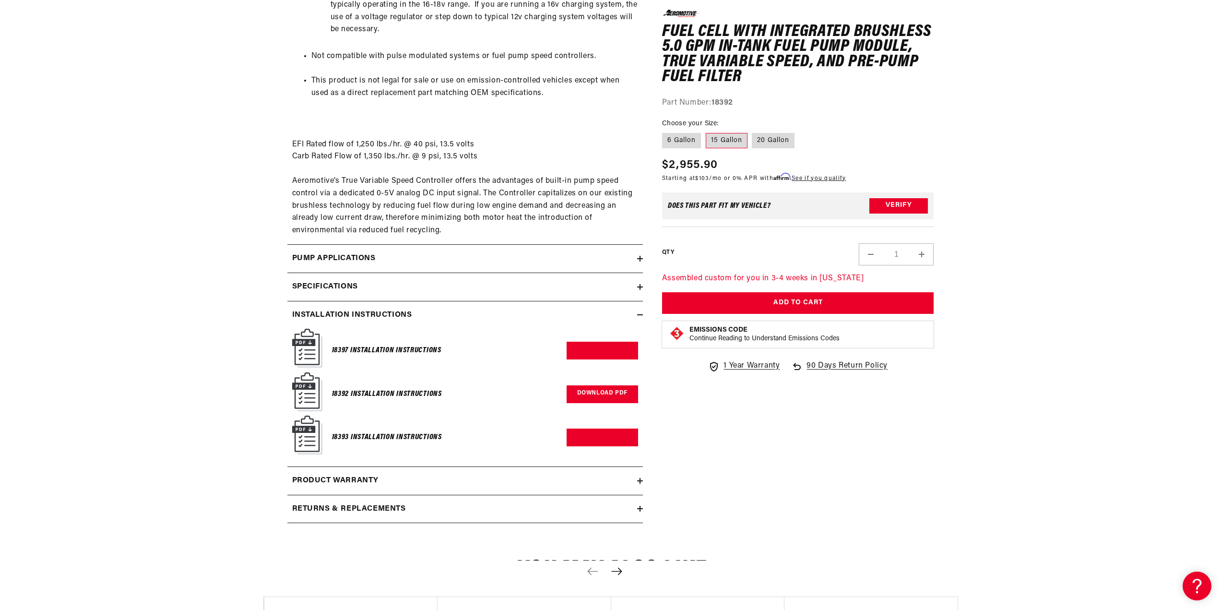
click at [604, 393] on link "Download PDF" at bounding box center [603, 394] width 72 height 18
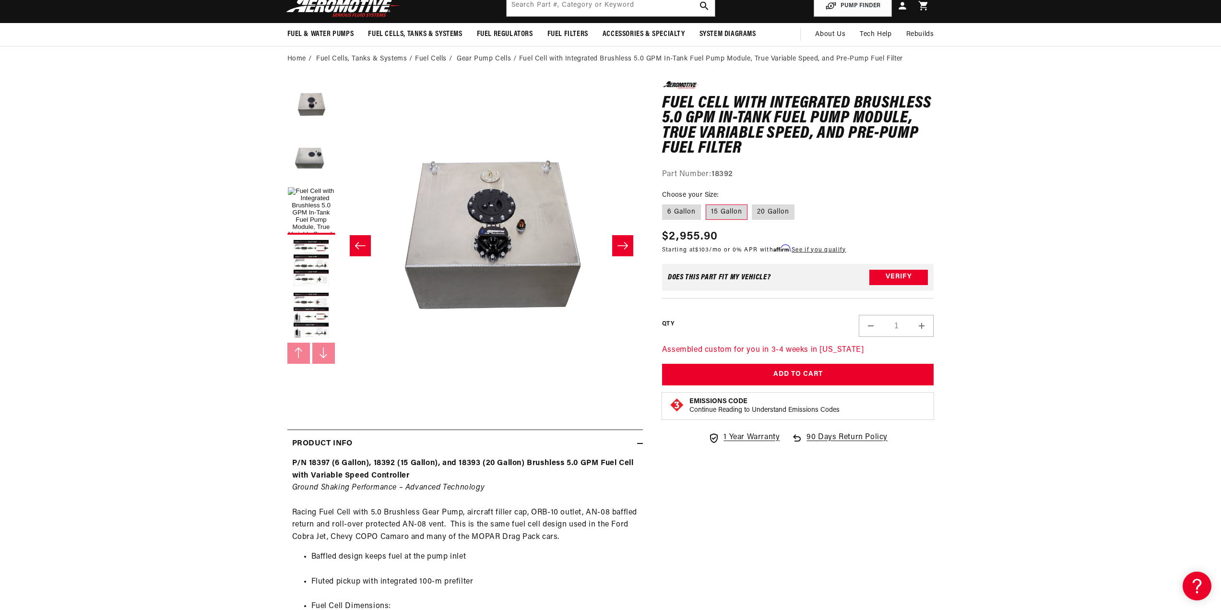
scroll to position [0, 0]
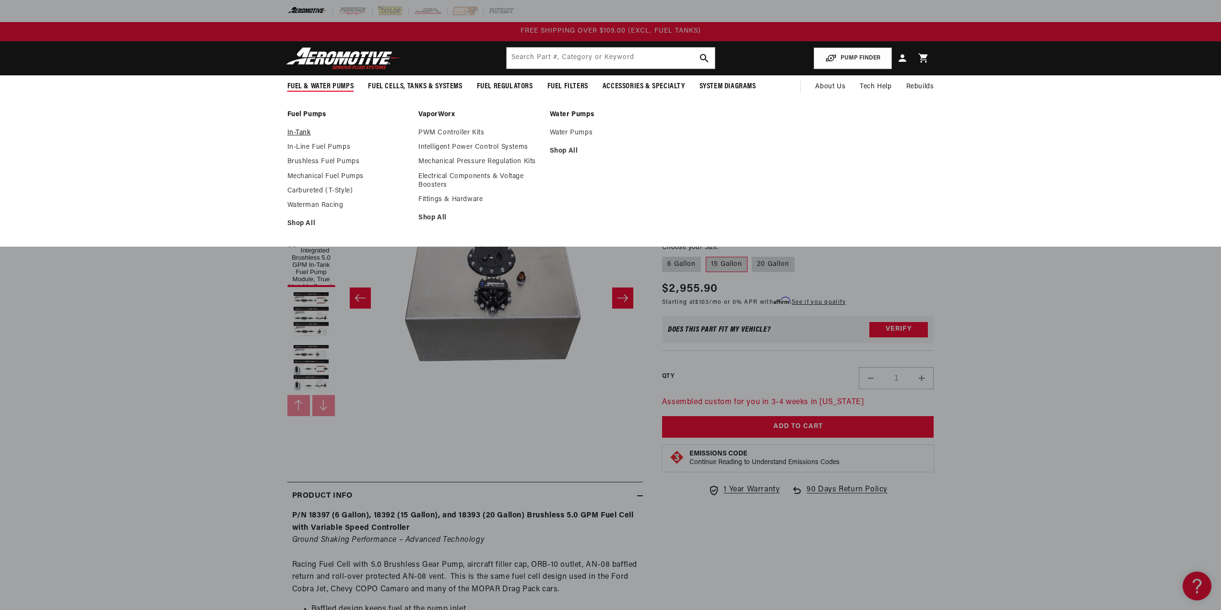
click at [300, 130] on link "In-Tank" at bounding box center [348, 133] width 122 height 9
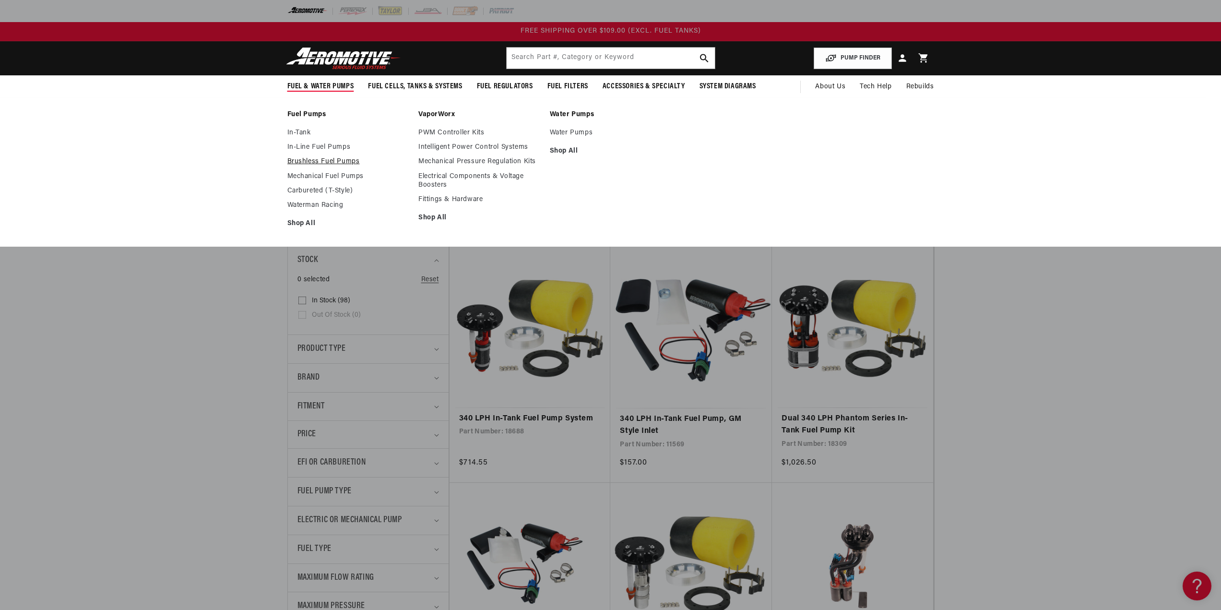
click at [323, 159] on link "Brushless Fuel Pumps" at bounding box center [348, 161] width 122 height 9
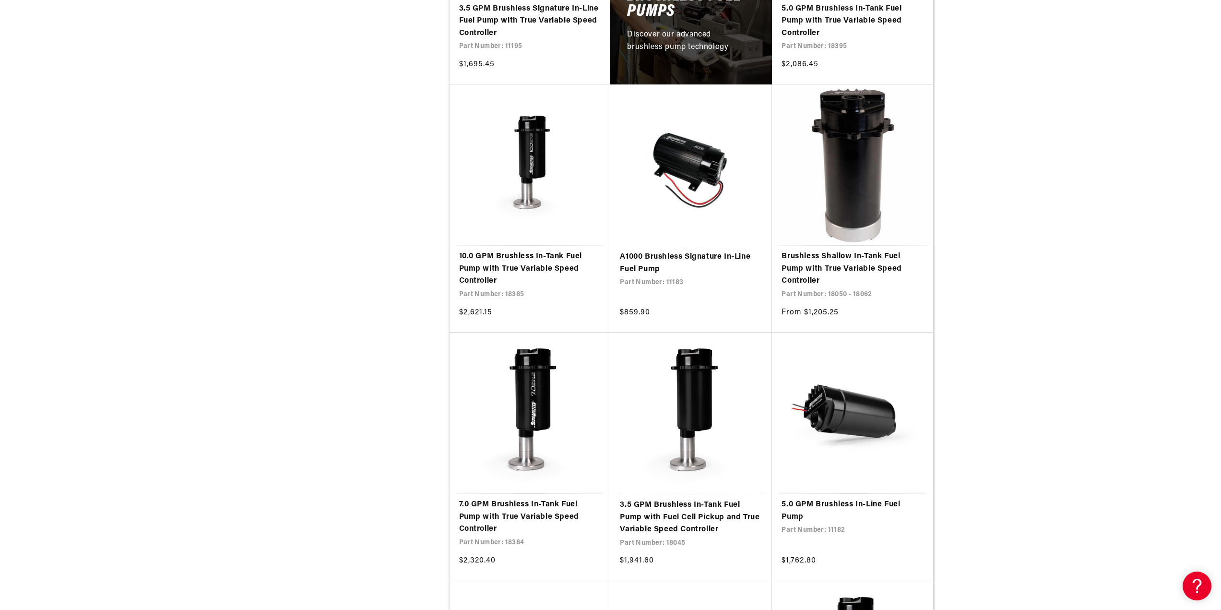
scroll to position [672, 0]
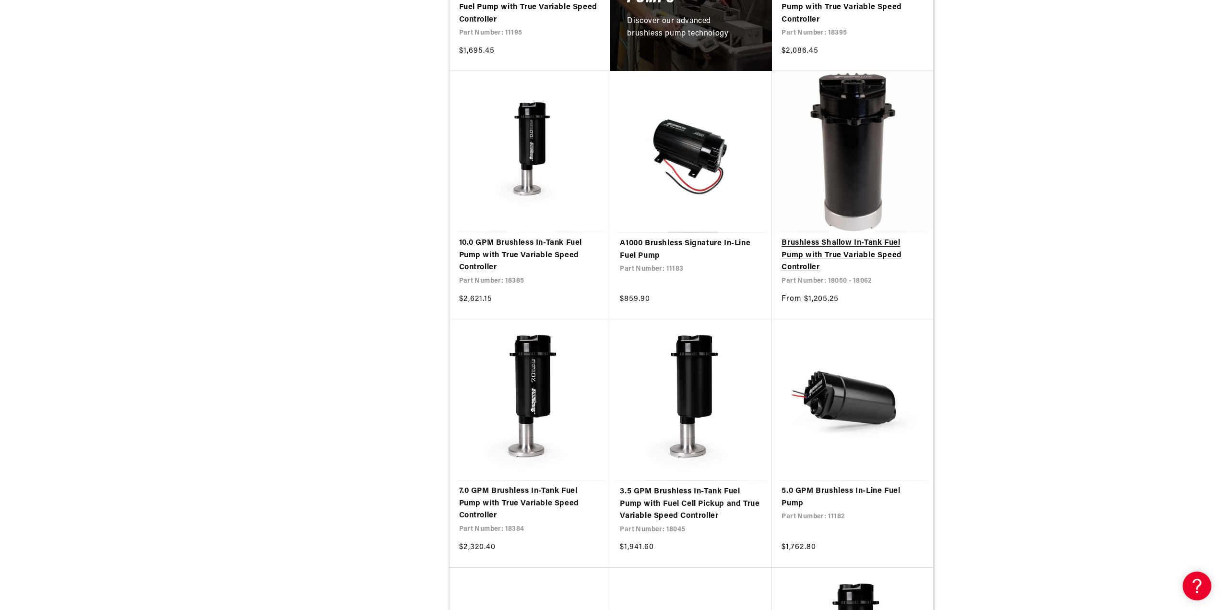
click at [871, 237] on link "Brushless Shallow In-Tank Fuel Pump with True Variable Speed Controller" at bounding box center [853, 255] width 142 height 37
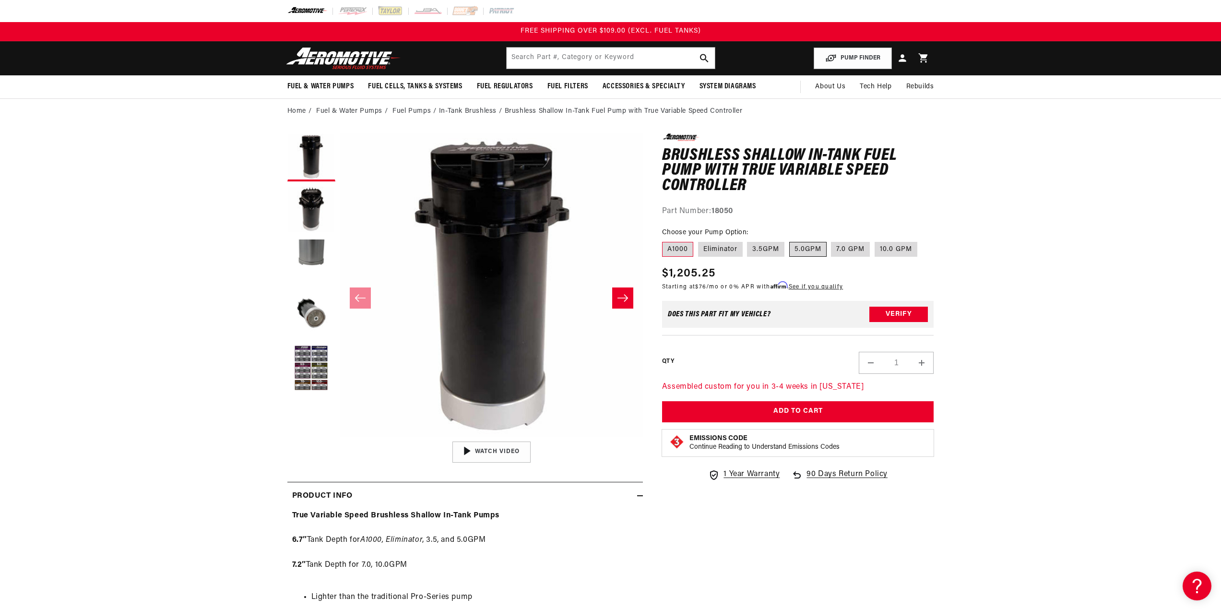
click at [809, 247] on label "5.0GPM" at bounding box center [807, 249] width 37 height 15
click at [790, 240] on input "5.0GPM" at bounding box center [789, 240] width 0 height 0
radio input "true"
click at [304, 321] on button "Load image 4 in gallery view" at bounding box center [311, 316] width 48 height 48
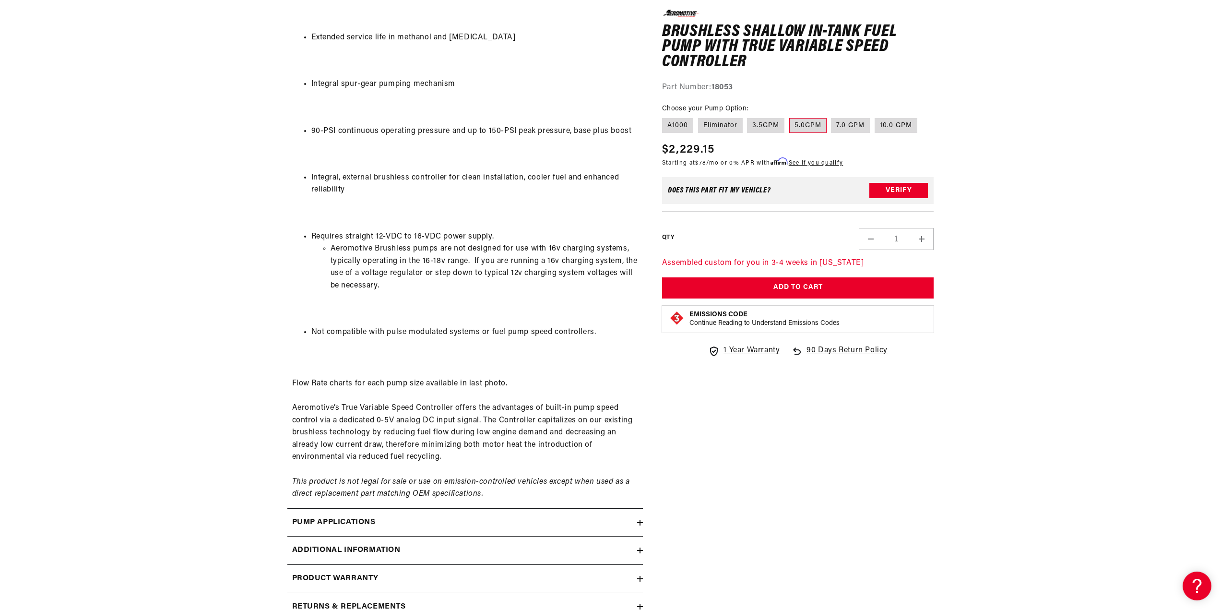
scroll to position [672, 0]
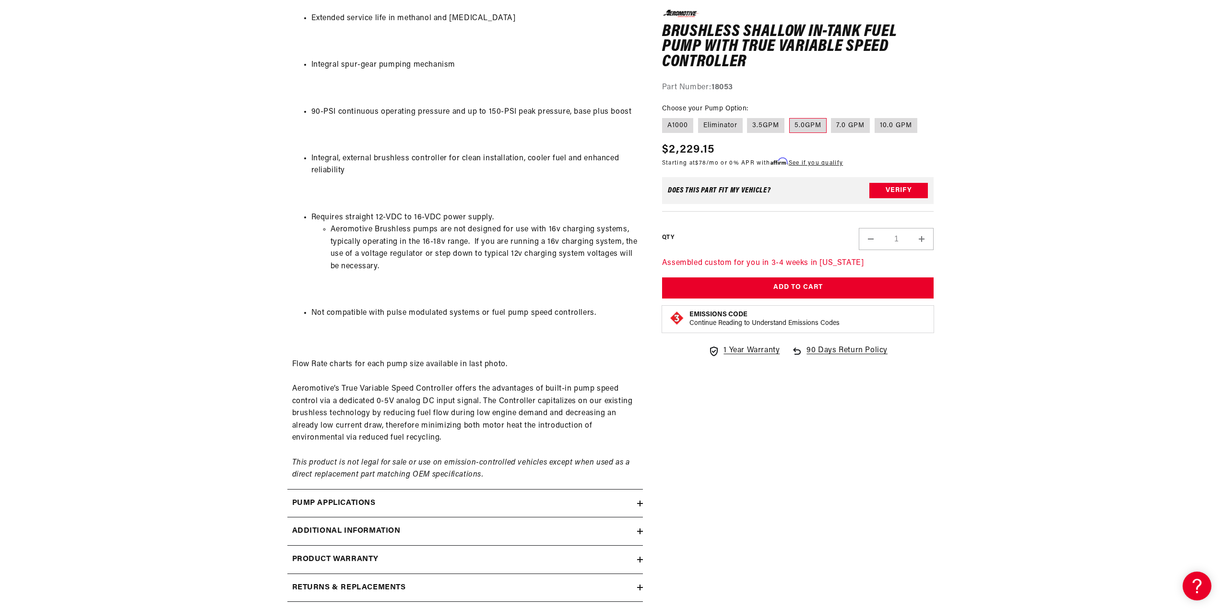
click at [635, 500] on div "Pump Applications" at bounding box center [462, 503] width 350 height 12
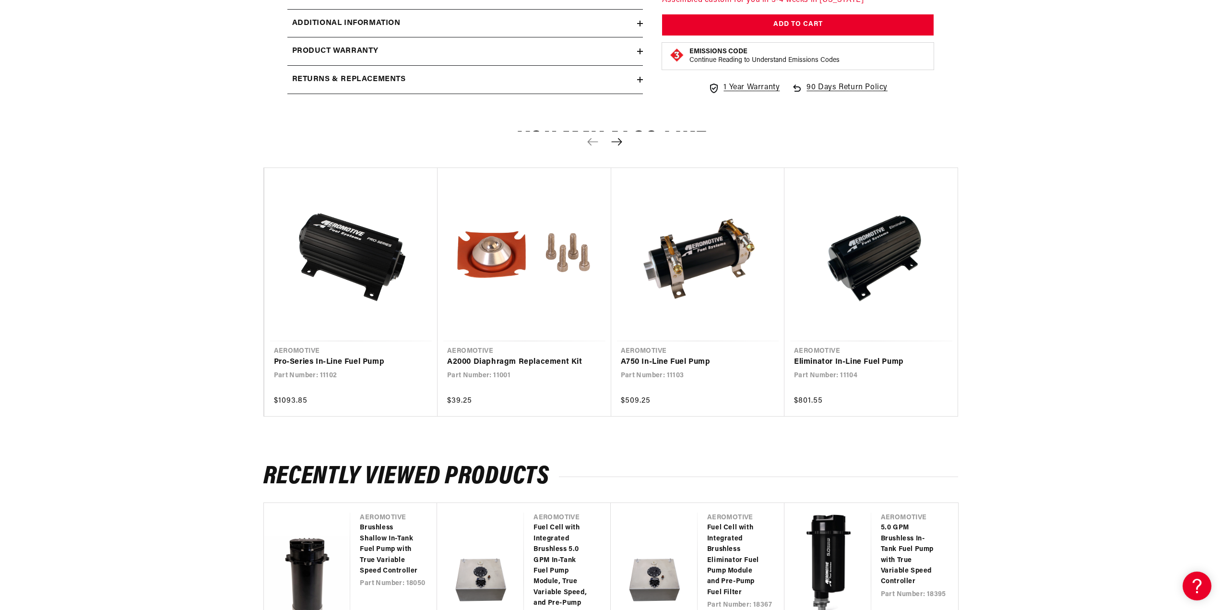
scroll to position [1488, 0]
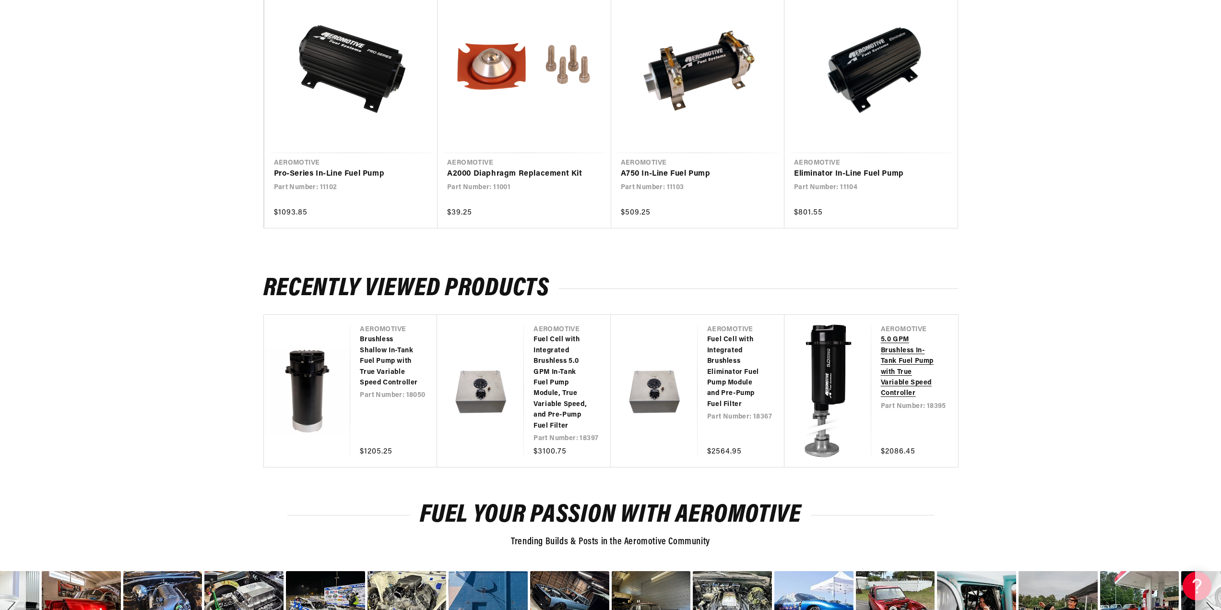
click at [904, 353] on link "5.0 GPM Brushless In-Tank Fuel Pump with True Variable Speed Controller" at bounding box center [910, 366] width 58 height 64
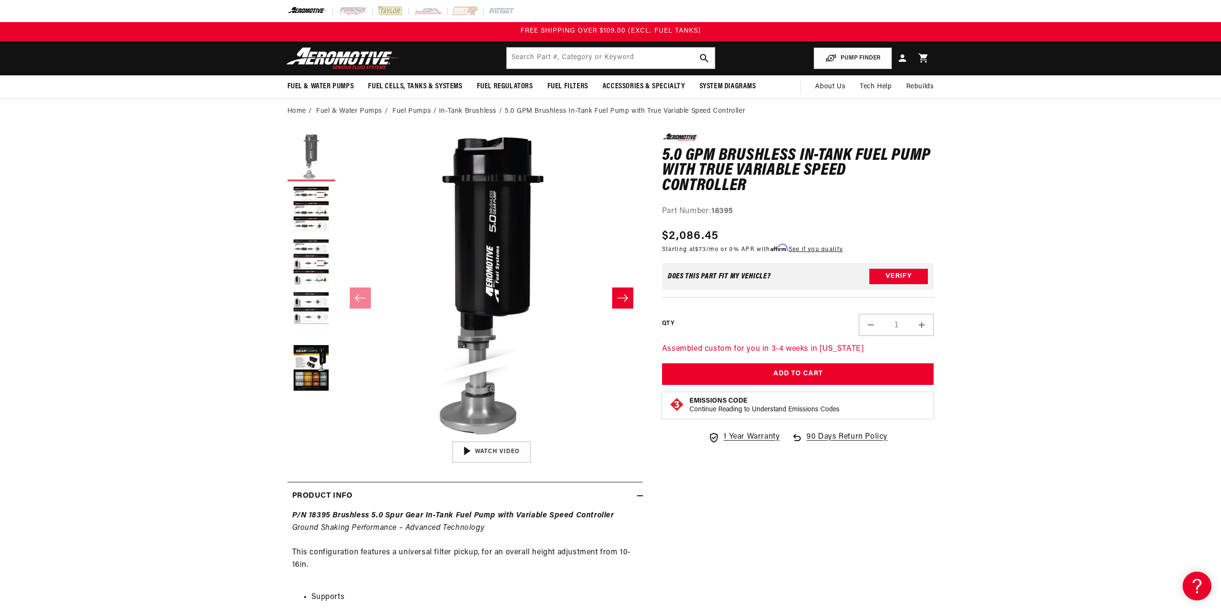
click at [296, 181] on button "Load image 1 in gallery view" at bounding box center [311, 157] width 48 height 48
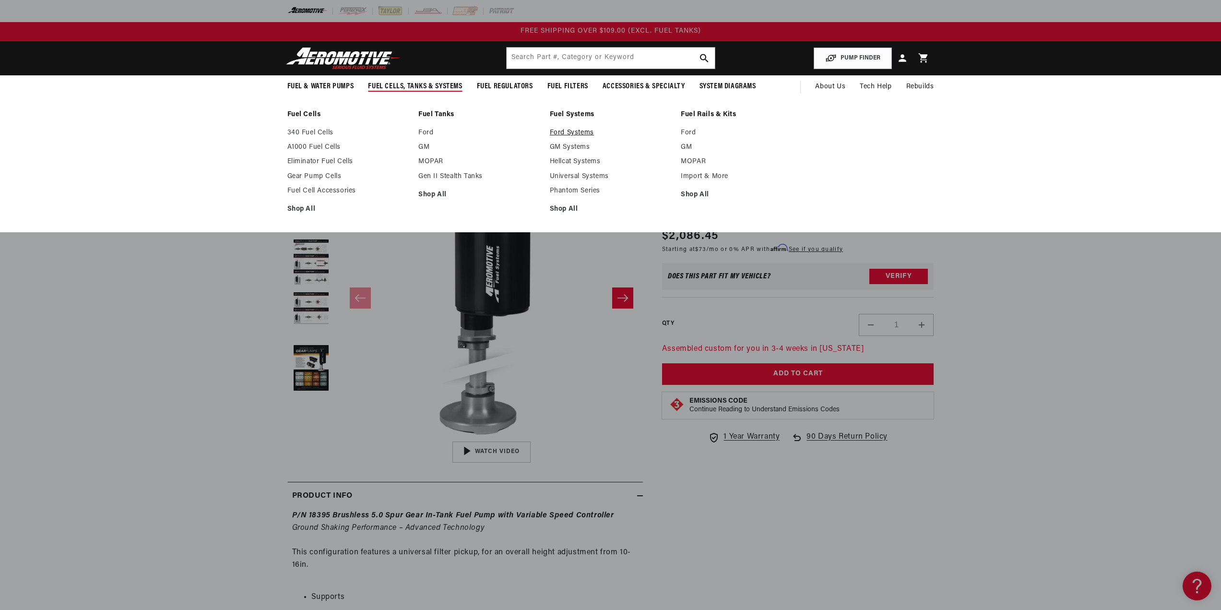
click at [570, 132] on link "Ford Systems" at bounding box center [611, 133] width 122 height 9
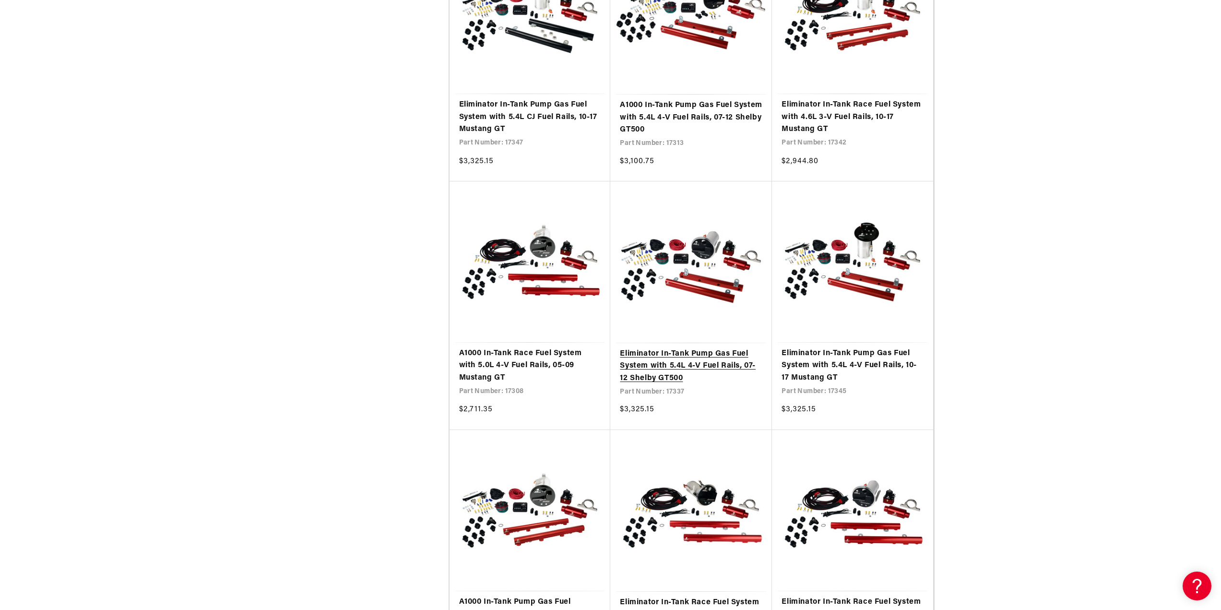
scroll to position [1296, 0]
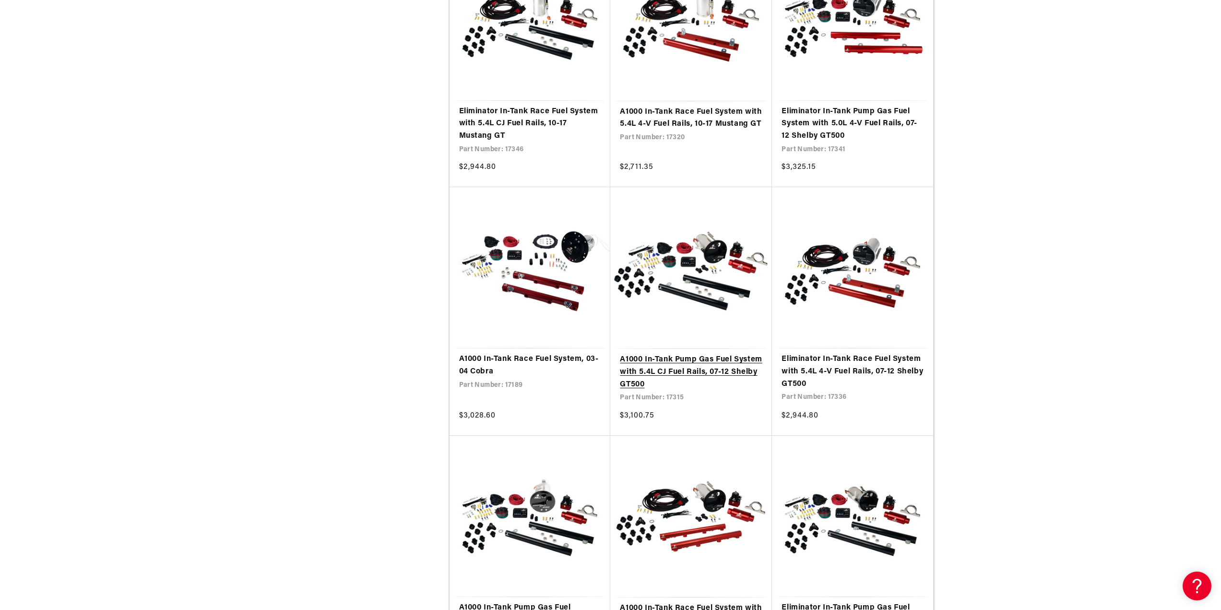
scroll to position [2544, 0]
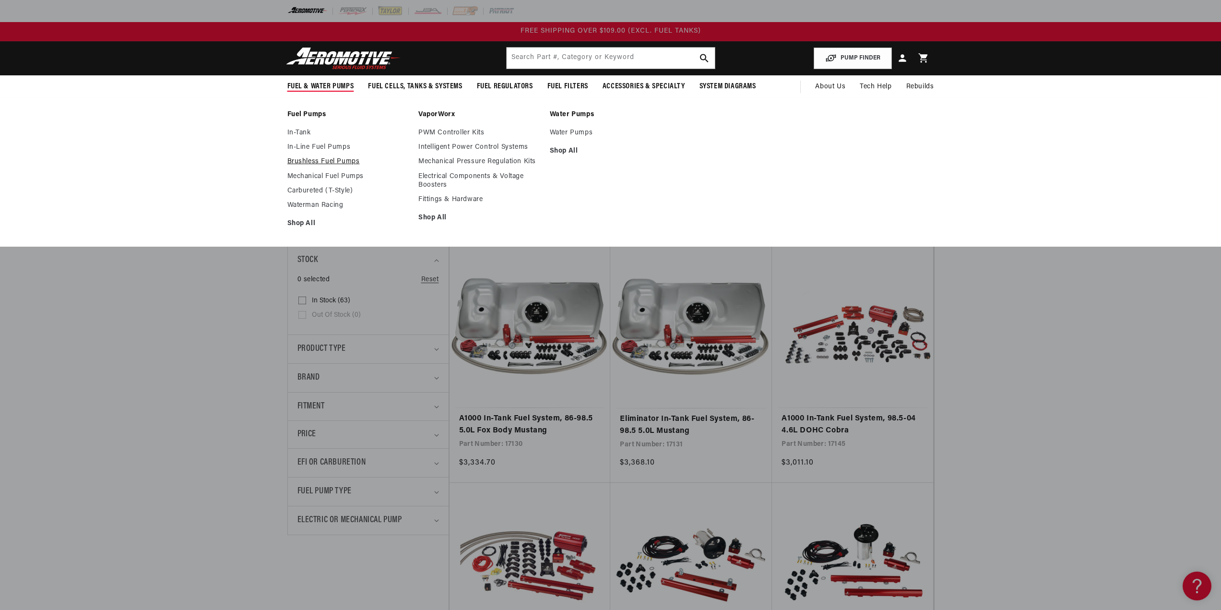
click at [319, 157] on link "Brushless Fuel Pumps" at bounding box center [348, 161] width 122 height 9
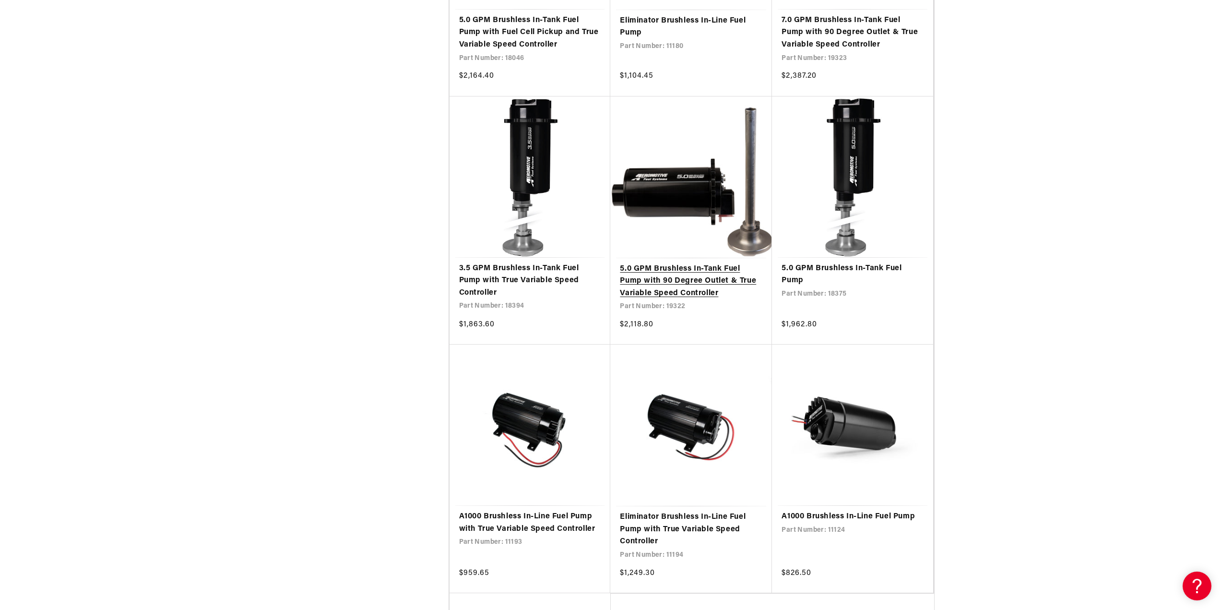
scroll to position [1776, 0]
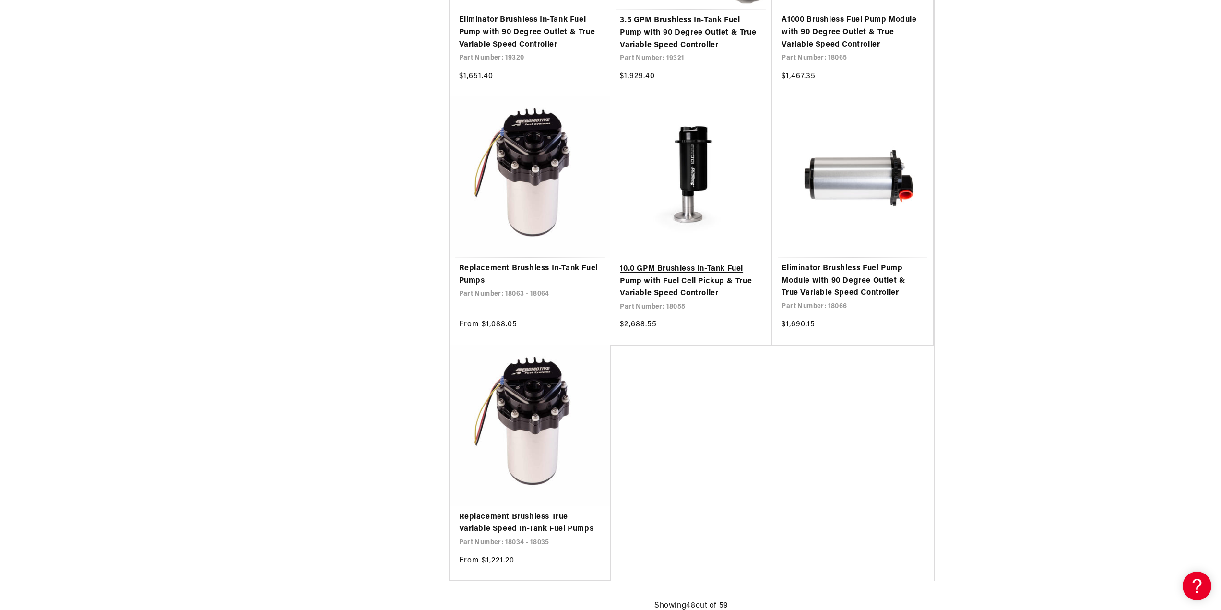
scroll to position [4031, 0]
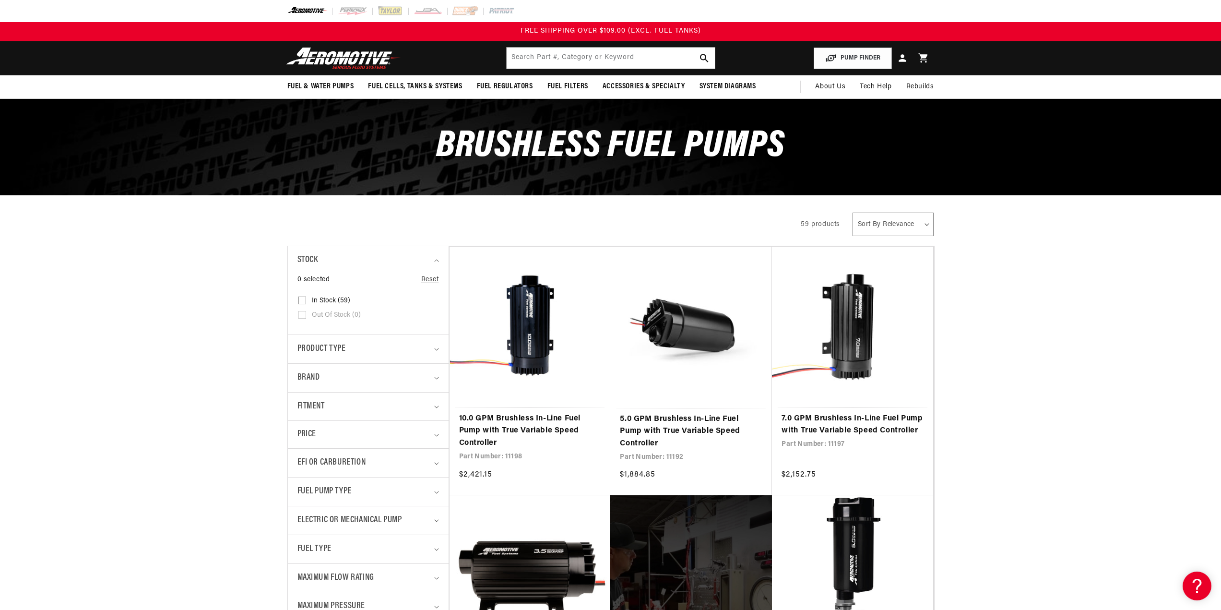
scroll to position [4031, 0]
